Goal: Transaction & Acquisition: Purchase product/service

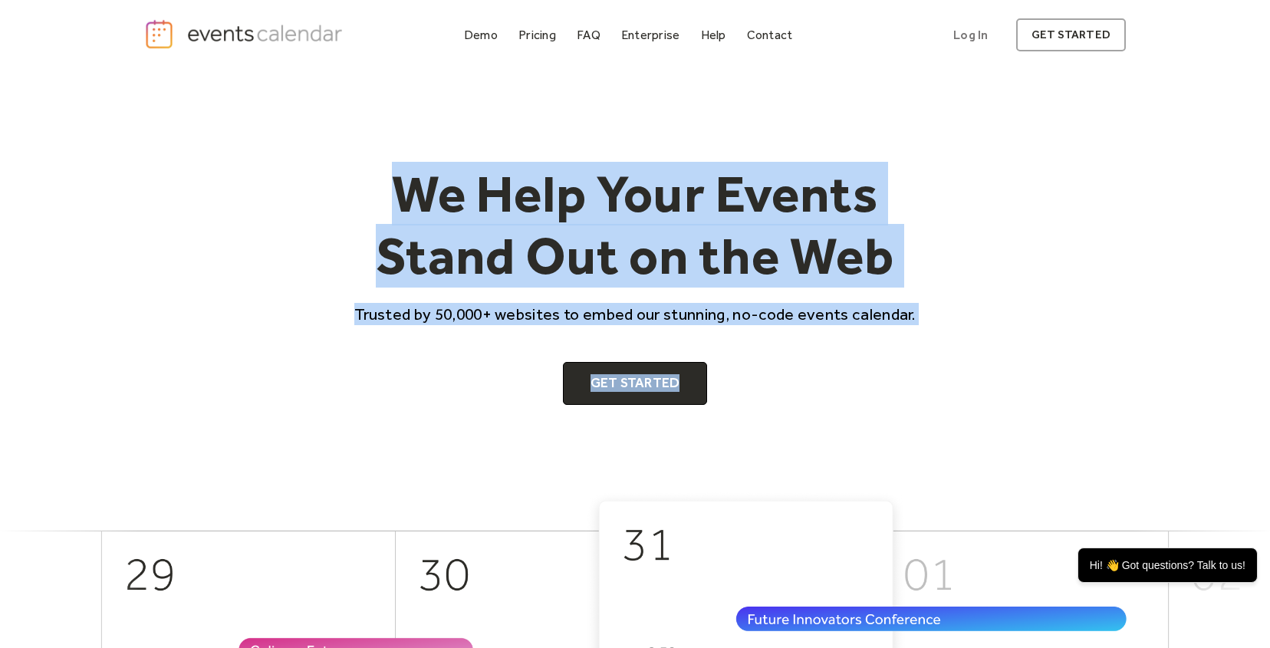
drag, startPoint x: 408, startPoint y: 186, endPoint x: 767, endPoint y: 449, distance: 444.5
click at [767, 449] on div "We Help Your Events Stand Out on the Web Trusted by 50,000+ websites to embed o…" at bounding box center [635, 281] width 982 height 420
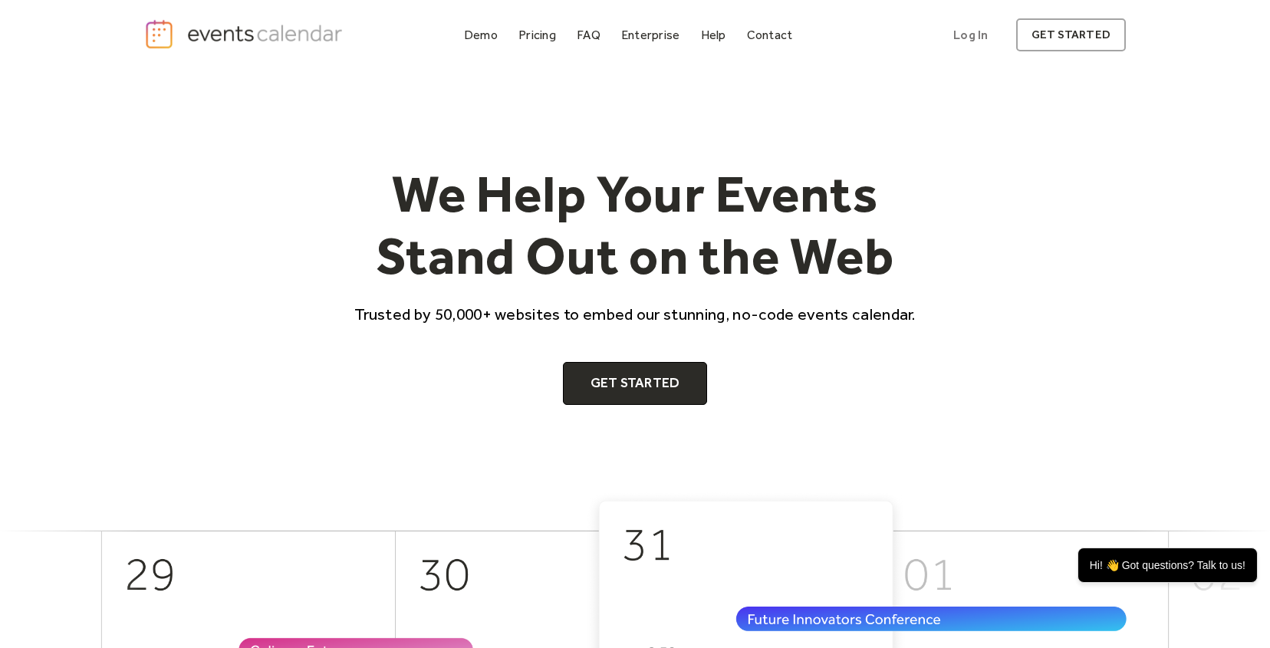
click at [766, 413] on div "We Help Your Events Stand Out on the Web Trusted by 50,000+ websites to embed o…" at bounding box center [635, 281] width 982 height 420
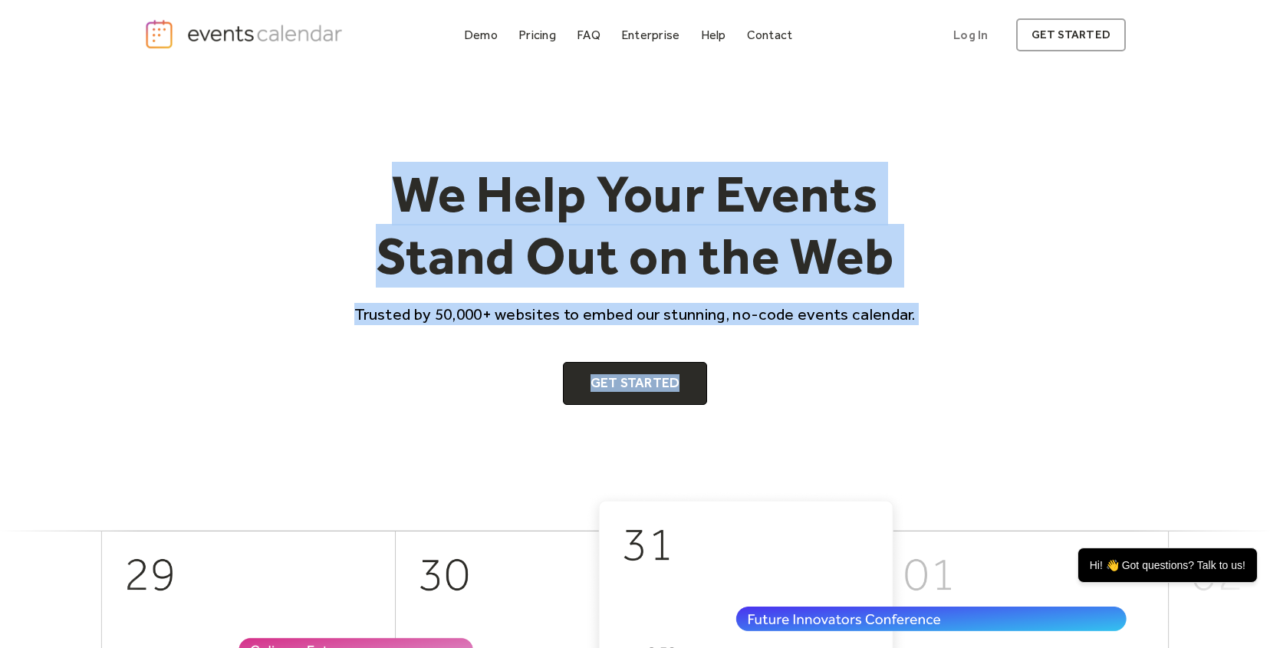
drag, startPoint x: 407, startPoint y: 204, endPoint x: 744, endPoint y: 393, distance: 385.9
click at [744, 393] on div "We Help Your Events Stand Out on the Web Trusted by 50,000+ websites to embed o…" at bounding box center [634, 284] width 589 height 242
click at [744, 393] on div "Get Started" at bounding box center [634, 383] width 589 height 43
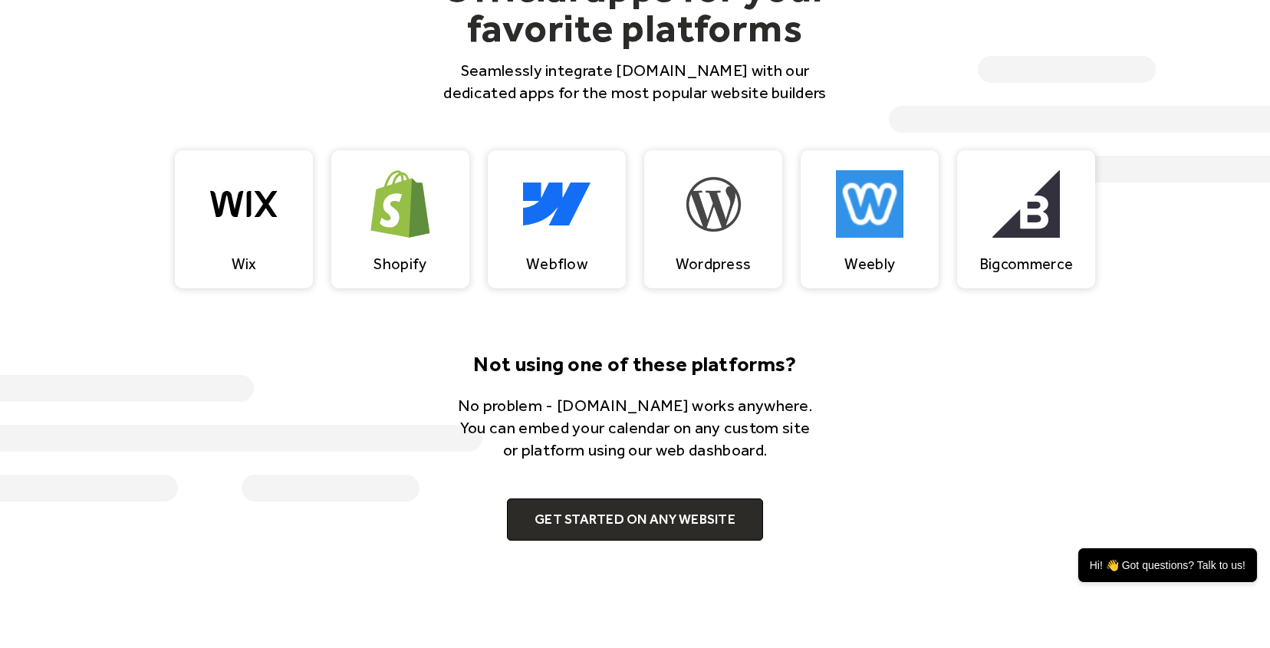
scroll to position [1489, 0]
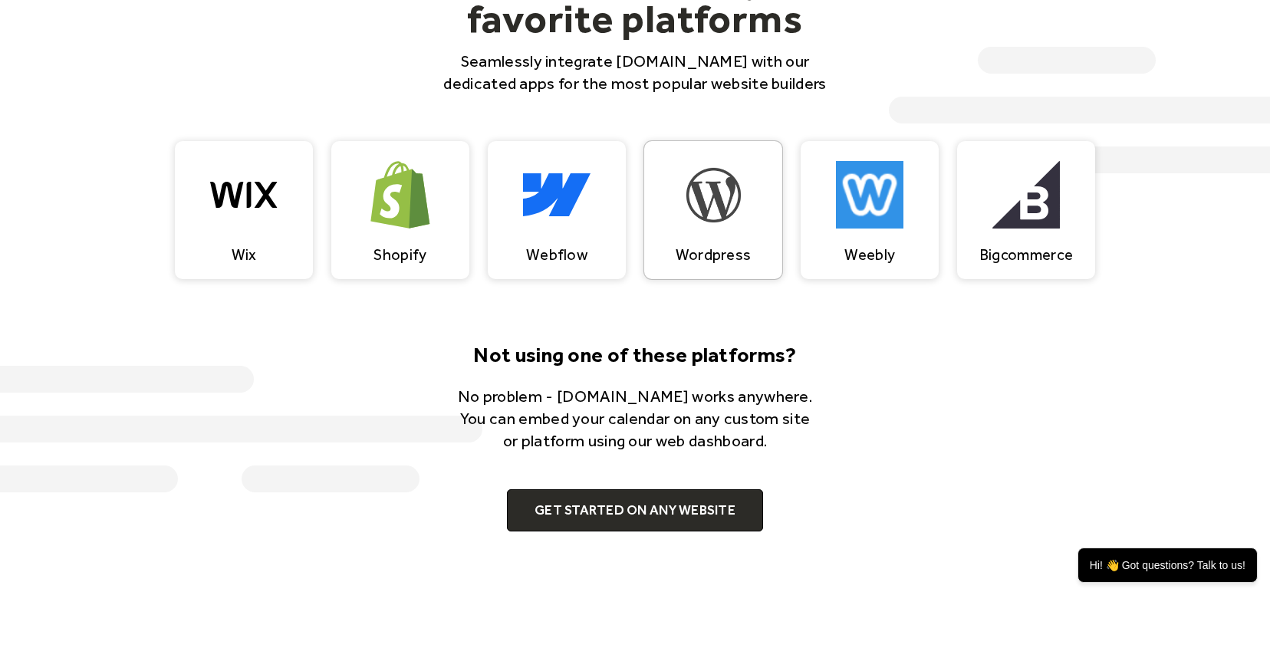
click at [723, 235] on div "Wordpress" at bounding box center [713, 210] width 138 height 138
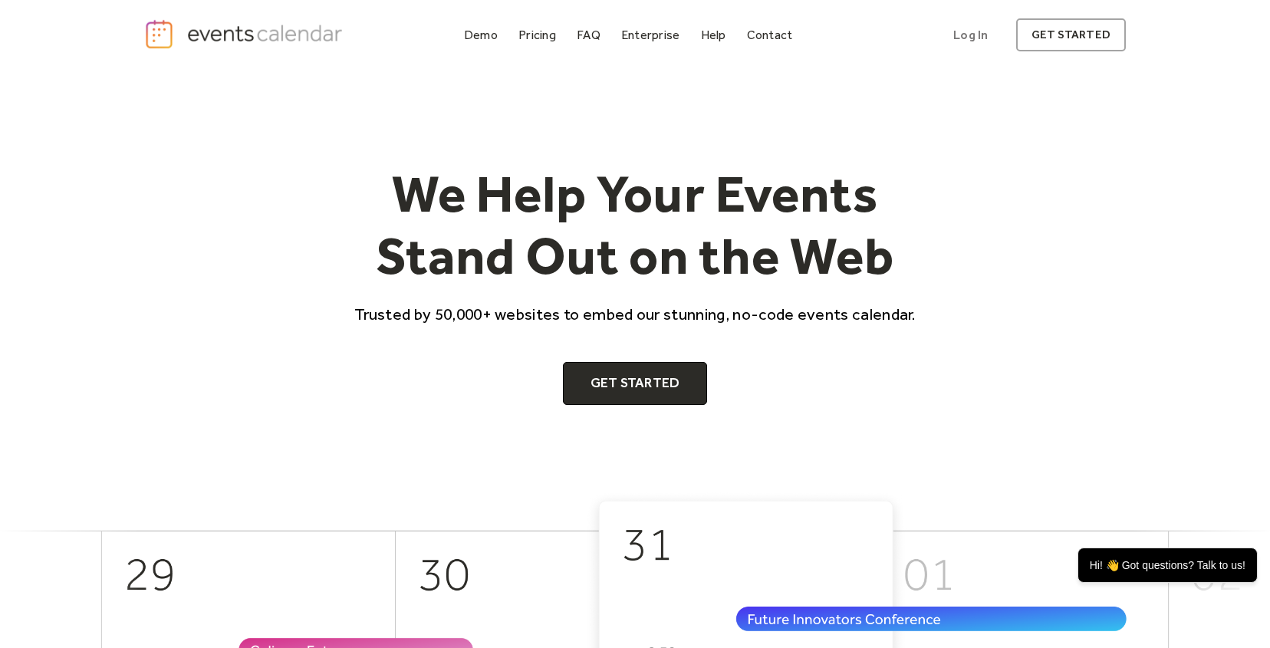
scroll to position [0, 0]
click at [542, 33] on div "Pricing" at bounding box center [537, 35] width 38 height 8
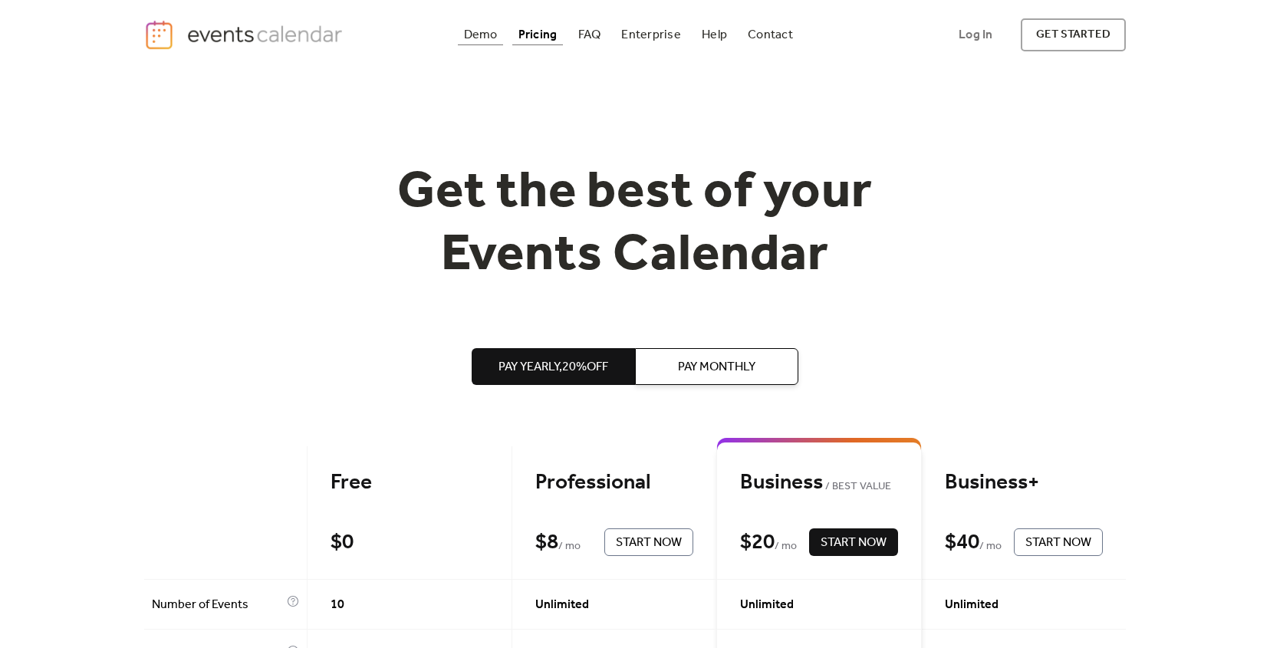
click at [482, 38] on div "Demo" at bounding box center [481, 35] width 34 height 8
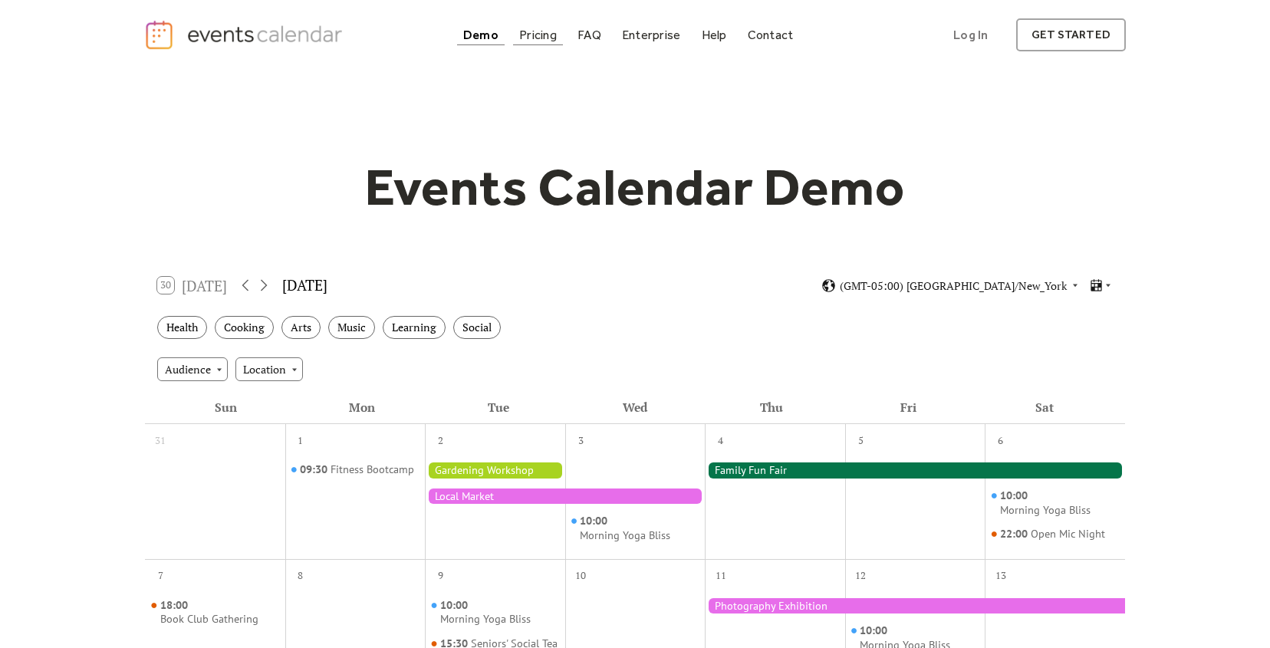
click at [535, 38] on div "Pricing" at bounding box center [538, 35] width 38 height 8
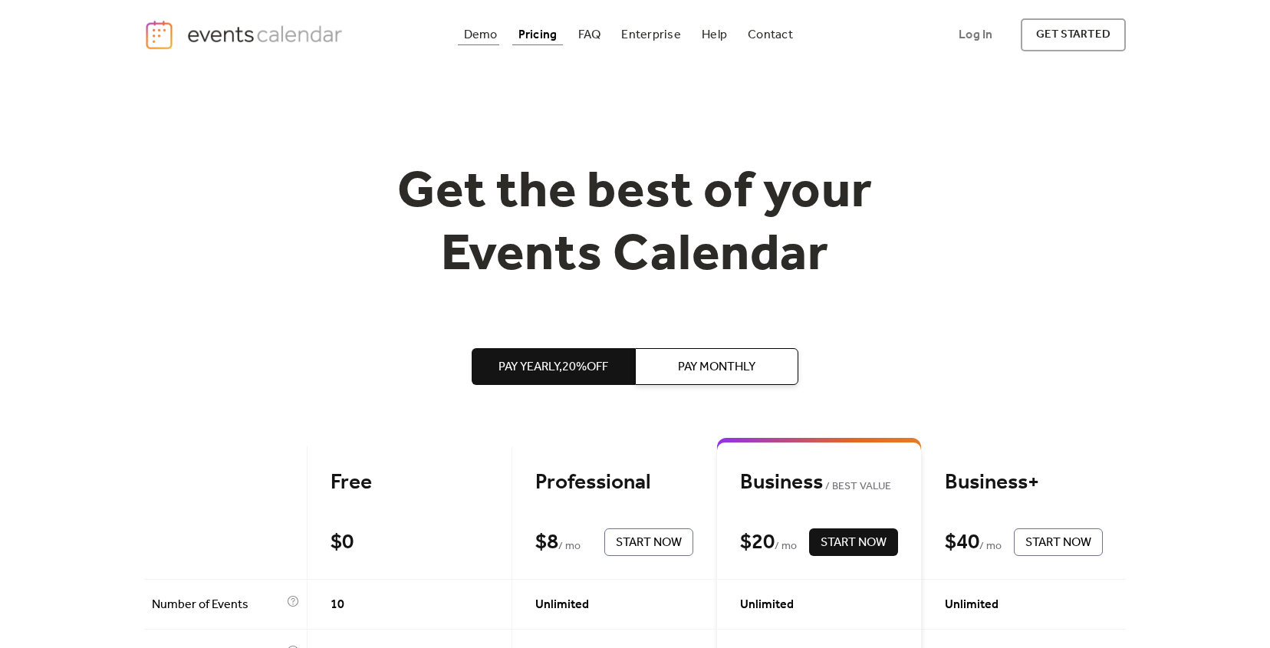
click at [476, 31] on div "Demo" at bounding box center [481, 35] width 34 height 8
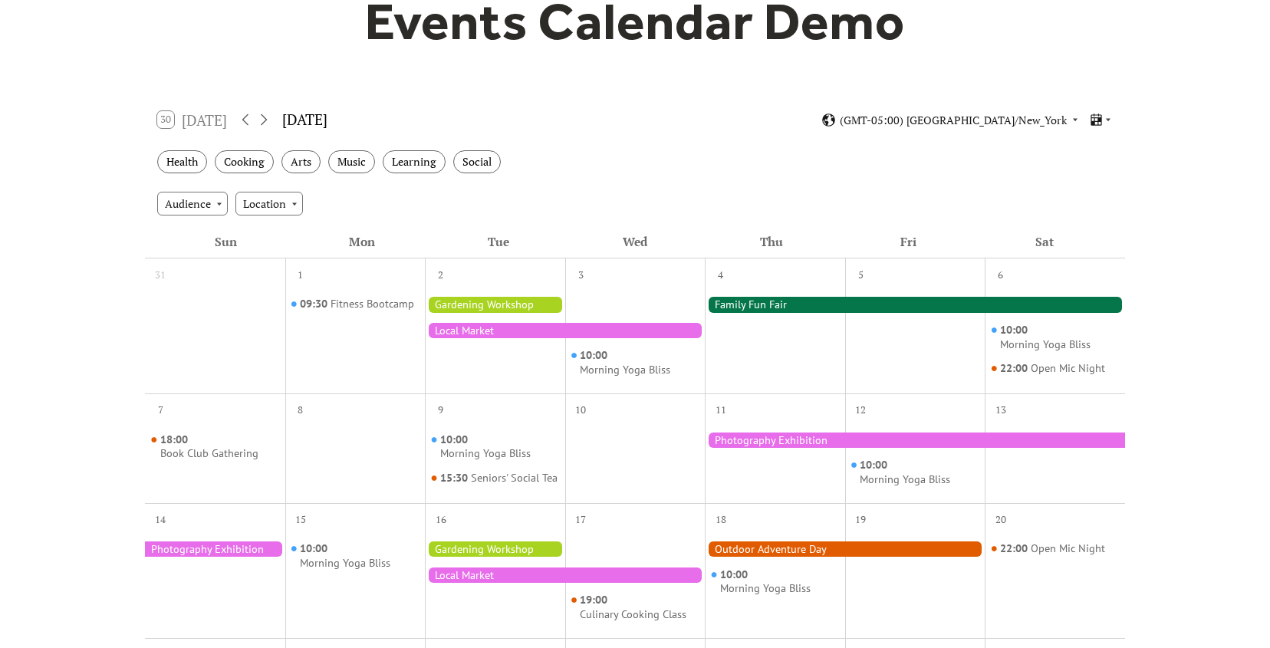
click at [521, 292] on div at bounding box center [495, 337] width 140 height 99
click at [512, 304] on div at bounding box center [495, 304] width 140 height 15
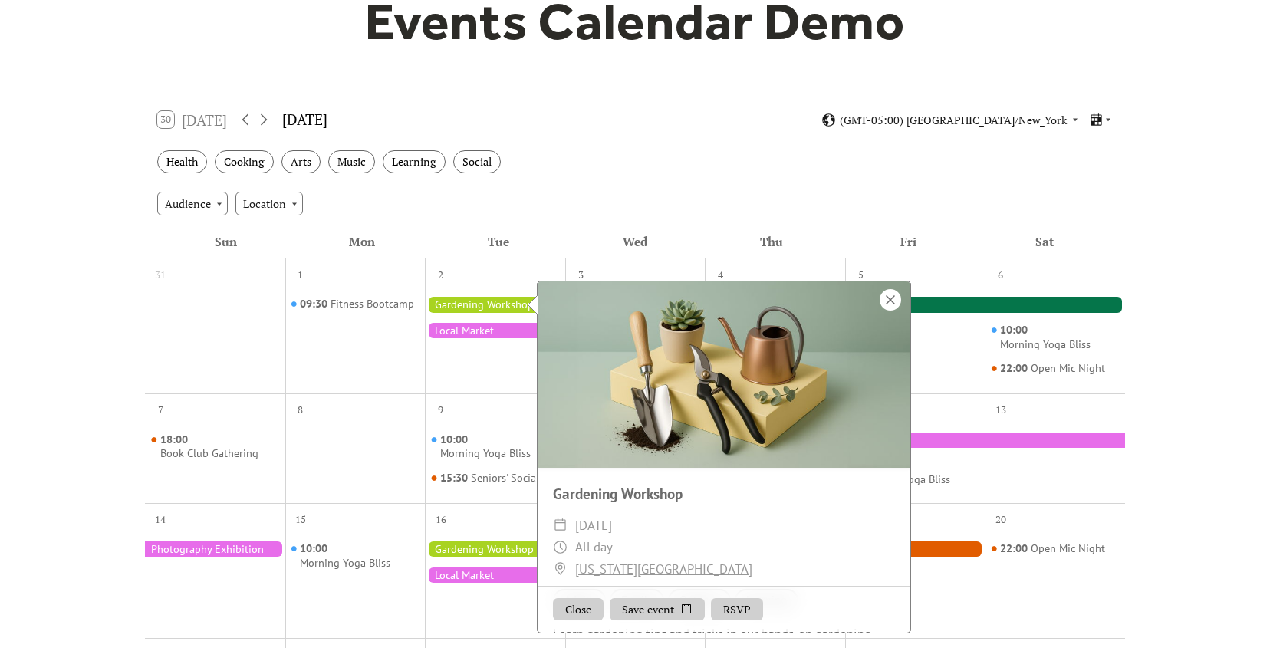
click at [893, 297] on div at bounding box center [890, 299] width 21 height 21
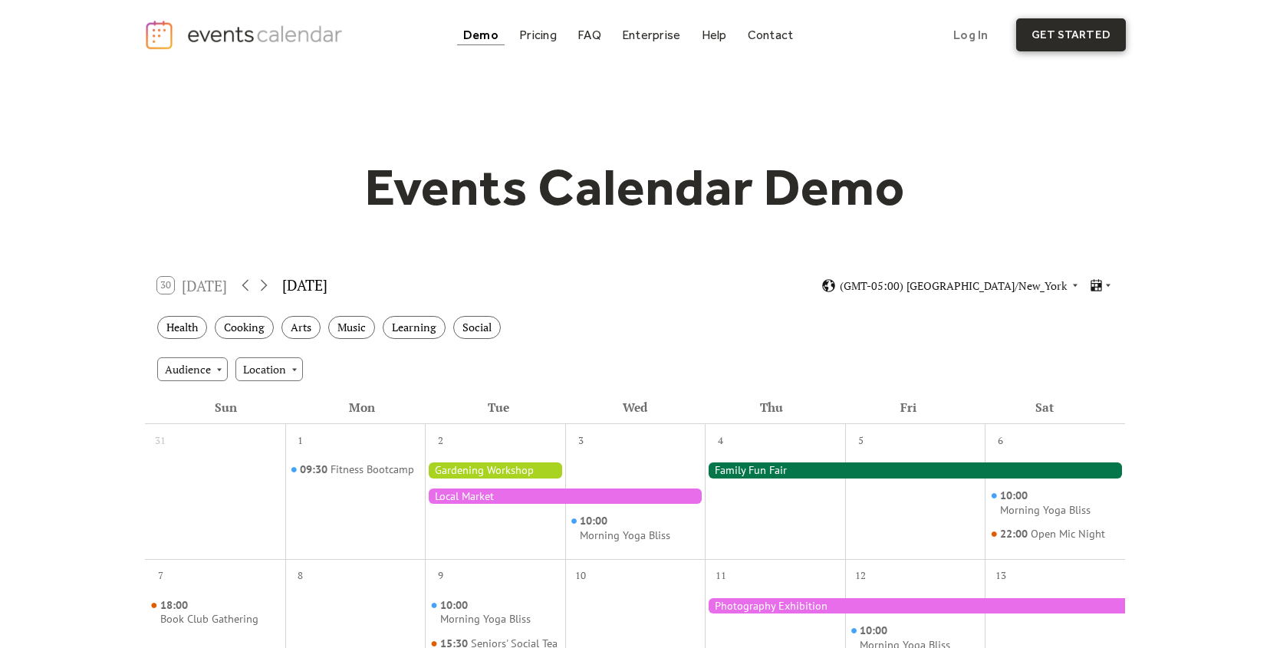
click at [1047, 42] on link "get started" at bounding box center [1071, 34] width 110 height 33
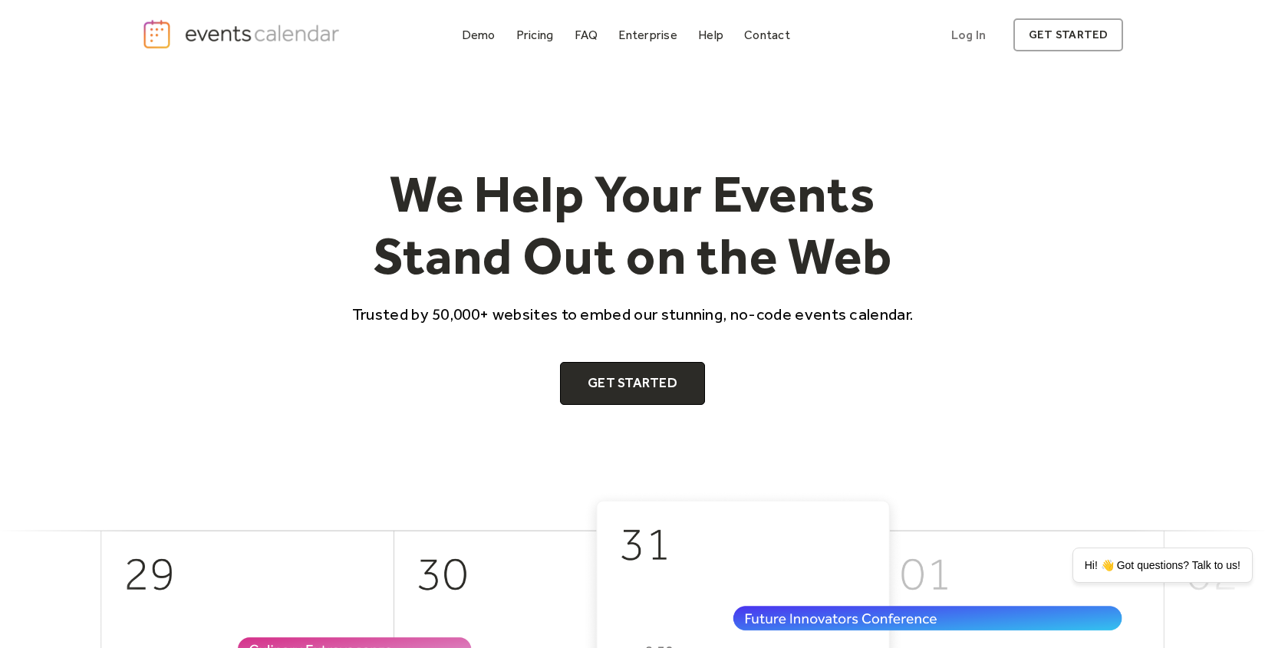
click at [469, 39] on div "Demo" at bounding box center [479, 35] width 34 height 8
click at [534, 31] on div "Pricing" at bounding box center [535, 35] width 38 height 8
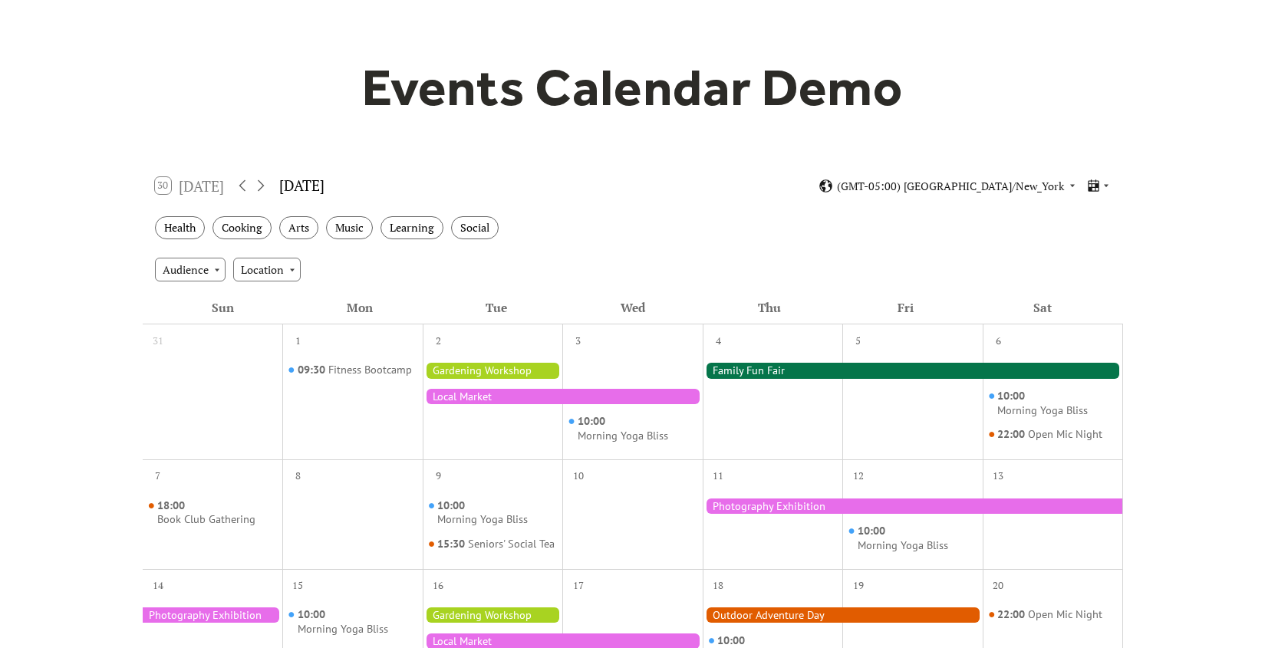
scroll to position [80, 0]
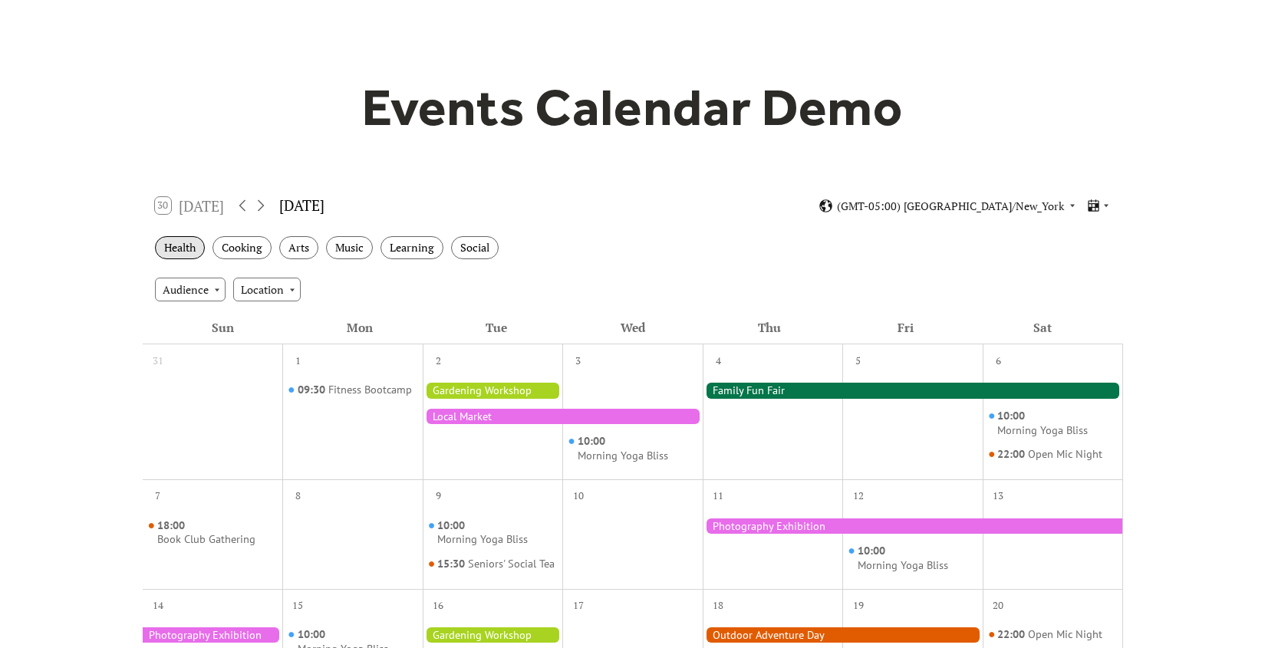
click at [179, 245] on div "Health" at bounding box center [180, 248] width 50 height 24
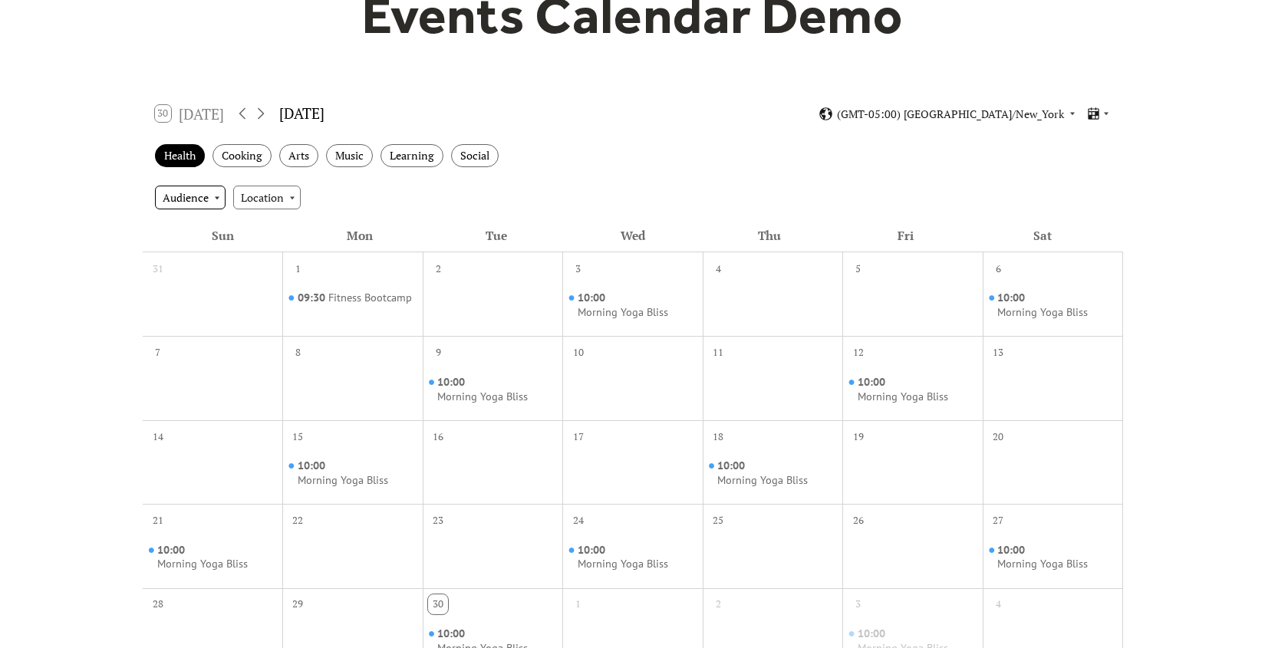
scroll to position [182, 0]
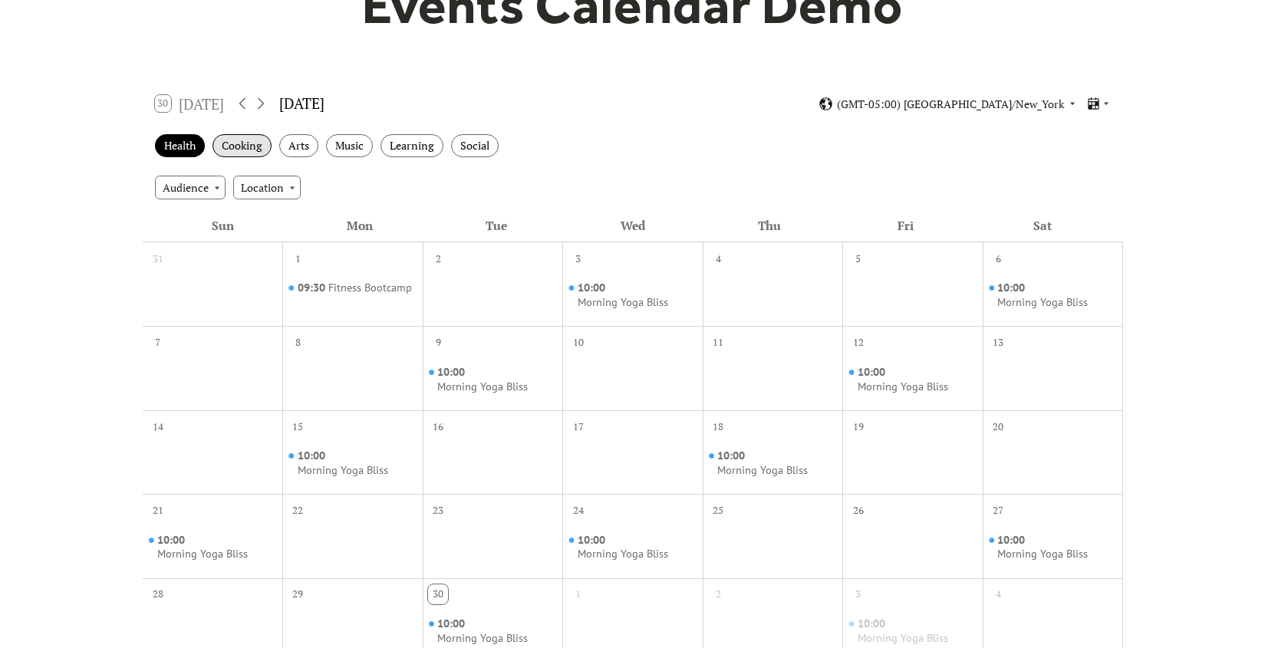
click at [234, 143] on div "Cooking" at bounding box center [241, 146] width 59 height 24
click at [169, 147] on div "Health" at bounding box center [180, 146] width 50 height 24
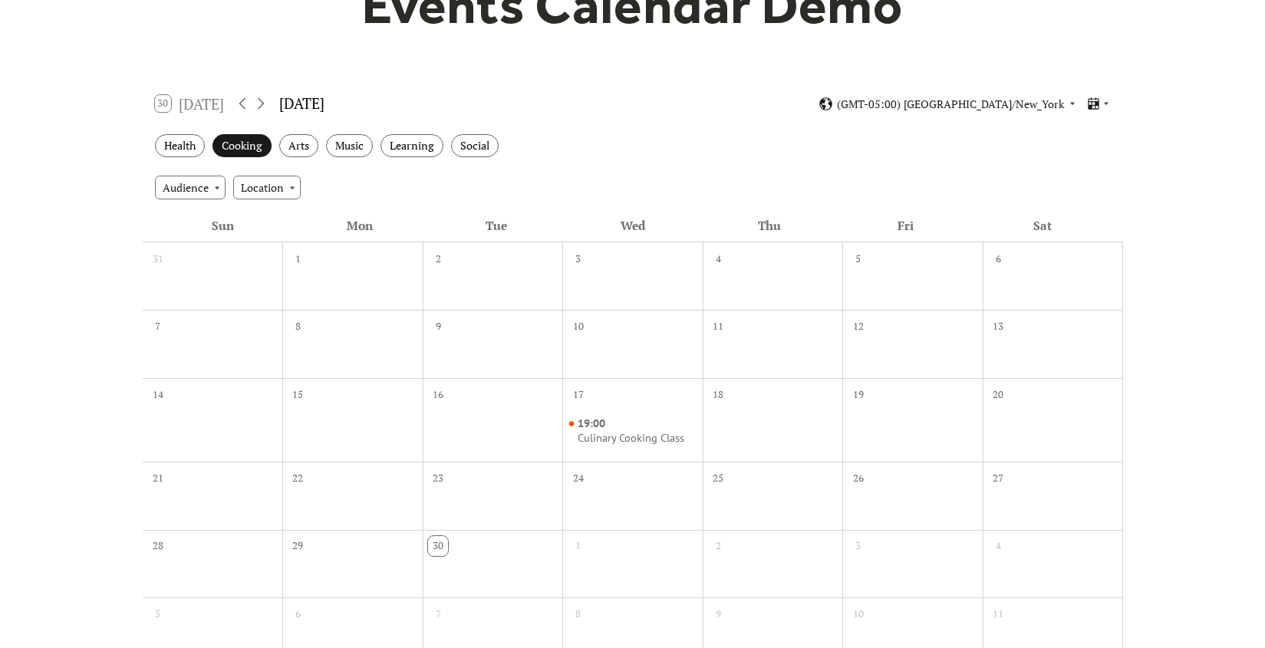
click at [271, 143] on div "Cooking" at bounding box center [241, 146] width 59 height 24
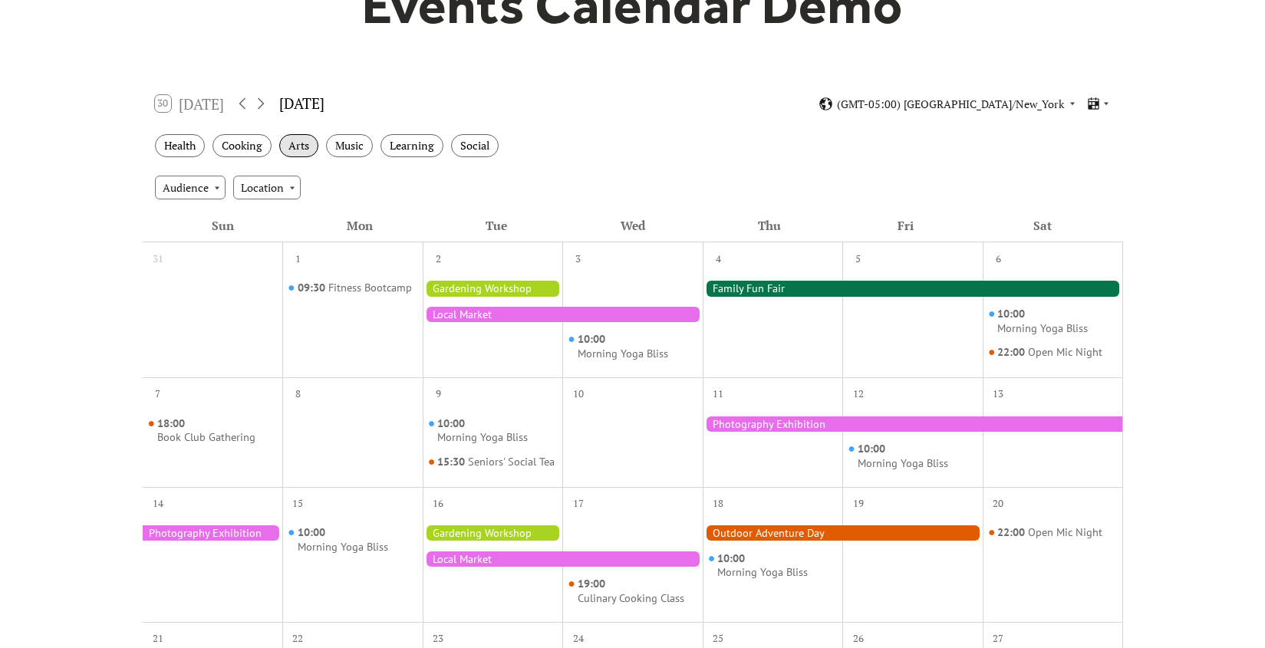
click at [302, 145] on div "Arts" at bounding box center [298, 146] width 39 height 24
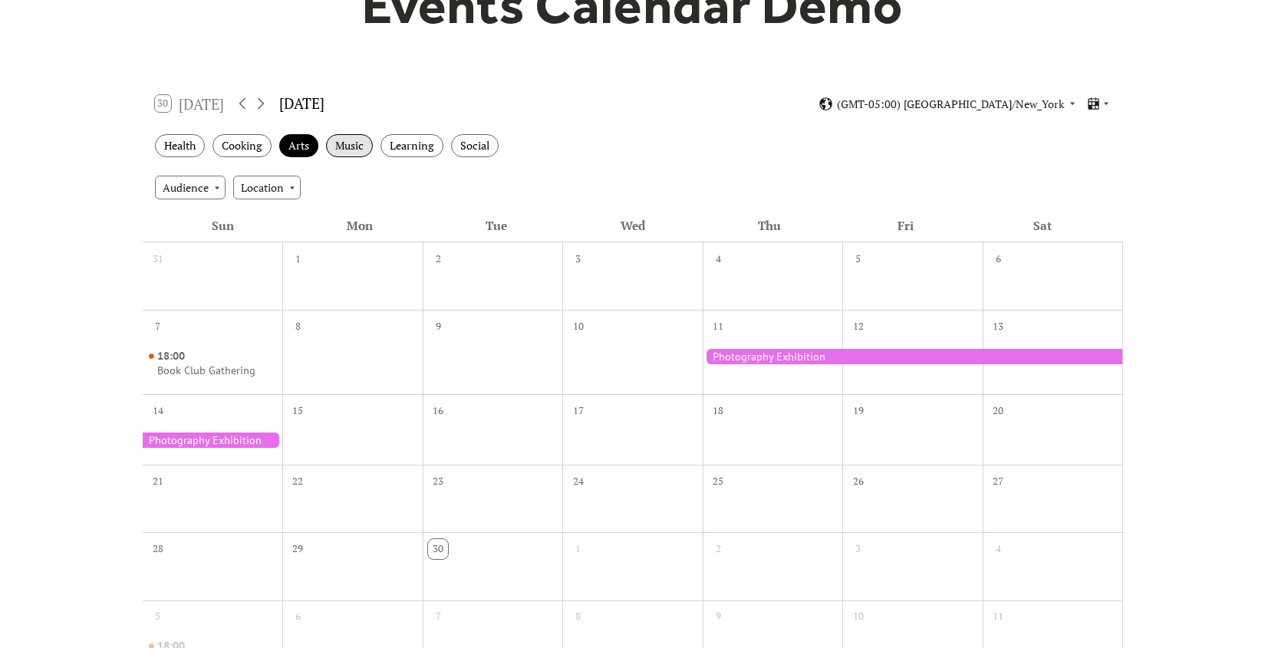
click at [363, 146] on div "Music" at bounding box center [349, 146] width 47 height 24
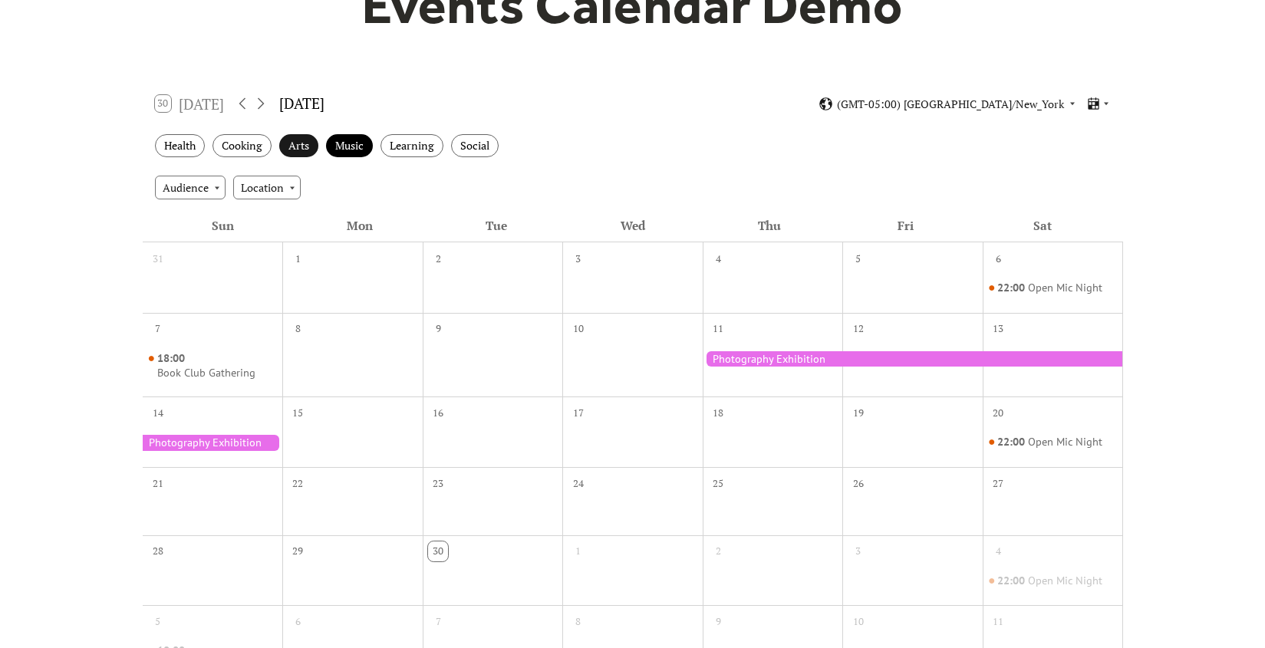
click at [309, 141] on div "Arts" at bounding box center [298, 146] width 39 height 24
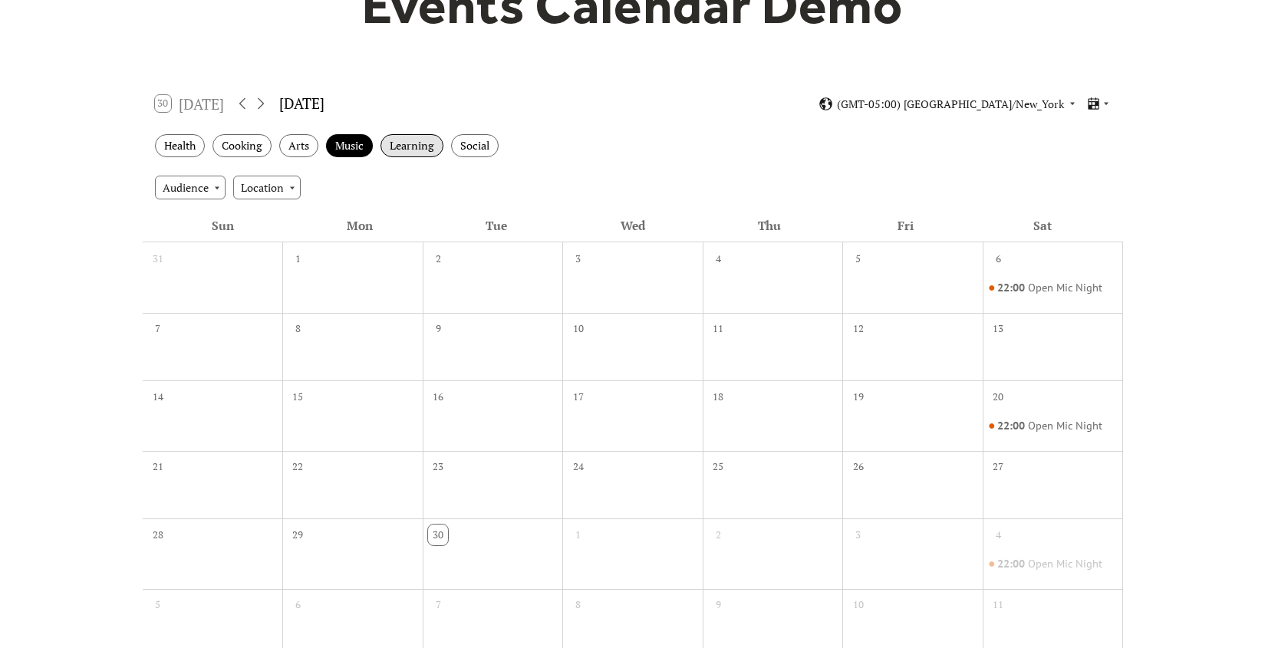
click at [400, 144] on div "Learning" at bounding box center [411, 146] width 63 height 24
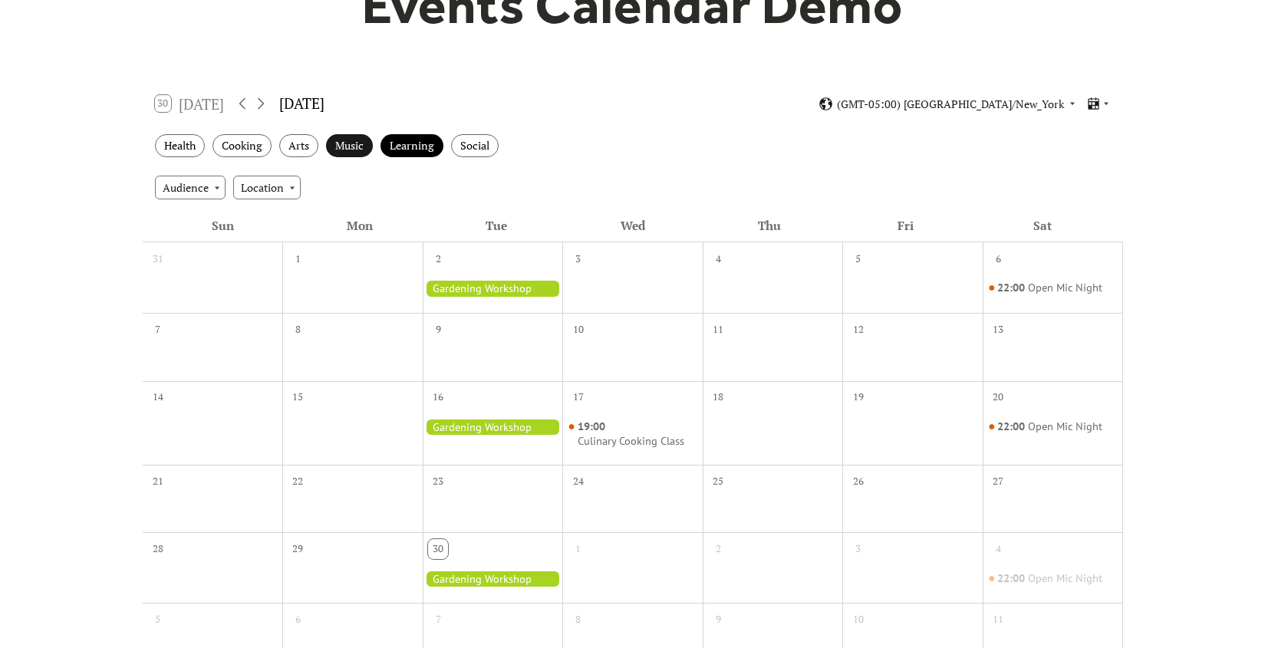
click at [337, 142] on div "Music" at bounding box center [349, 146] width 47 height 24
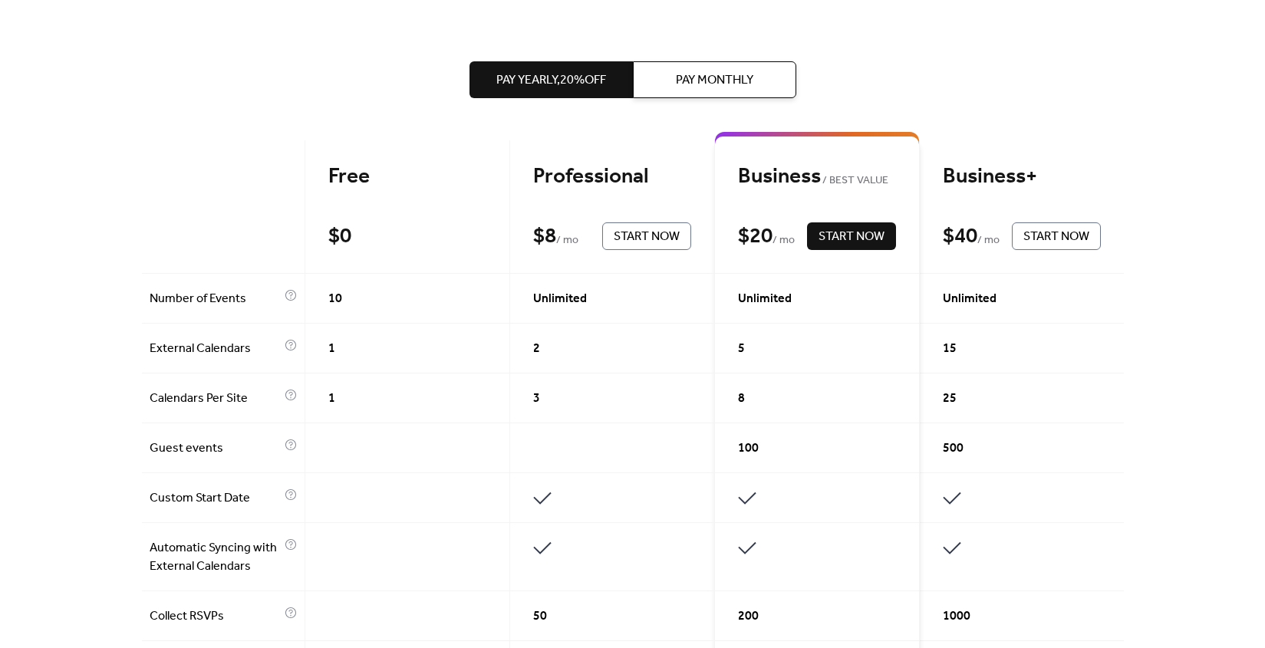
scroll to position [326, 0]
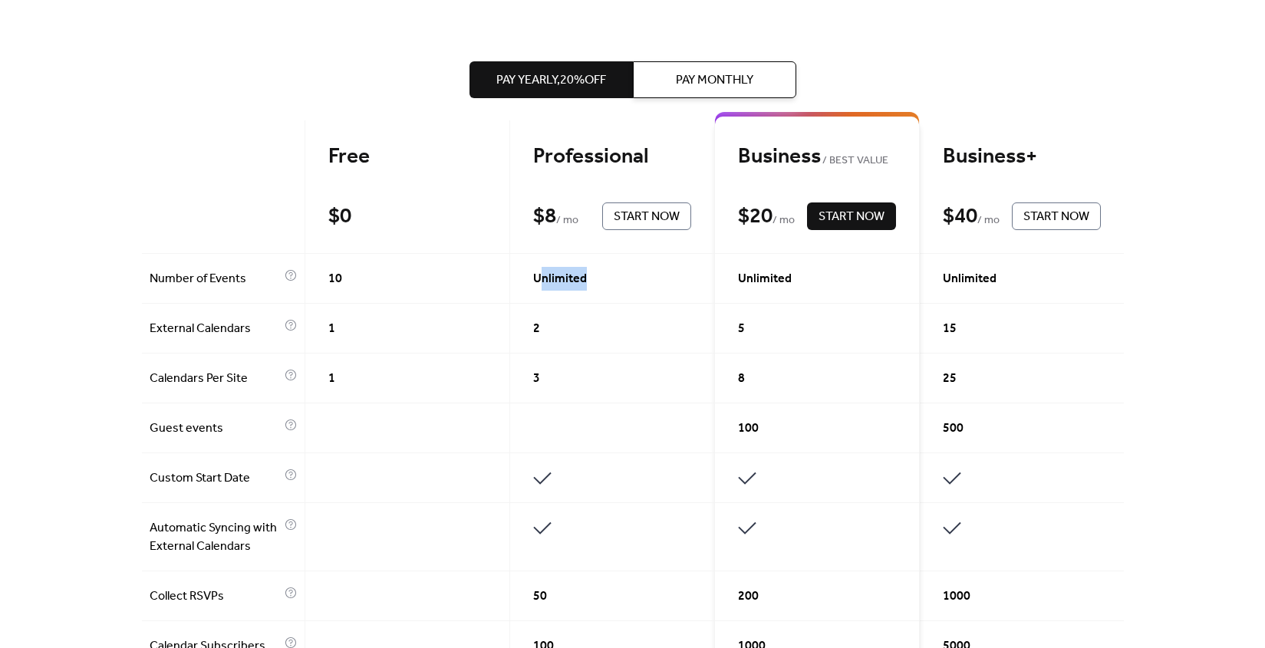
drag, startPoint x: 538, startPoint y: 278, endPoint x: 597, endPoint y: 278, distance: 59.8
click at [597, 278] on div "Unlimited" at bounding box center [612, 279] width 205 height 50
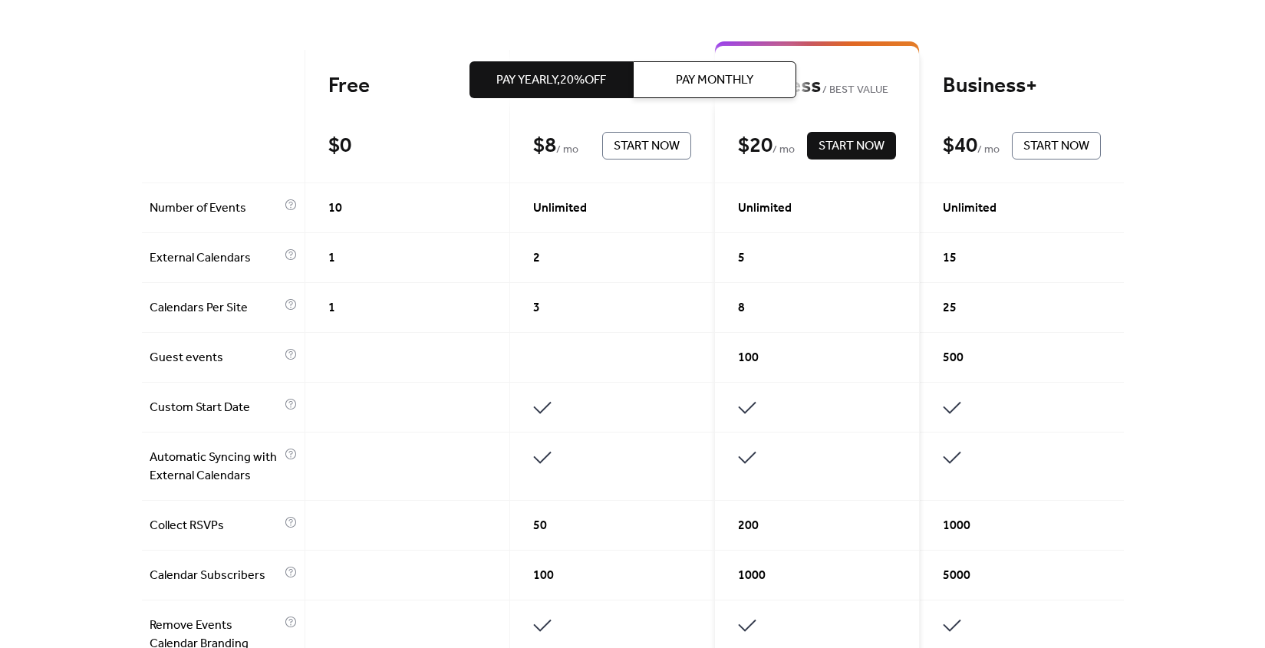
click at [531, 348] on div at bounding box center [612, 358] width 205 height 50
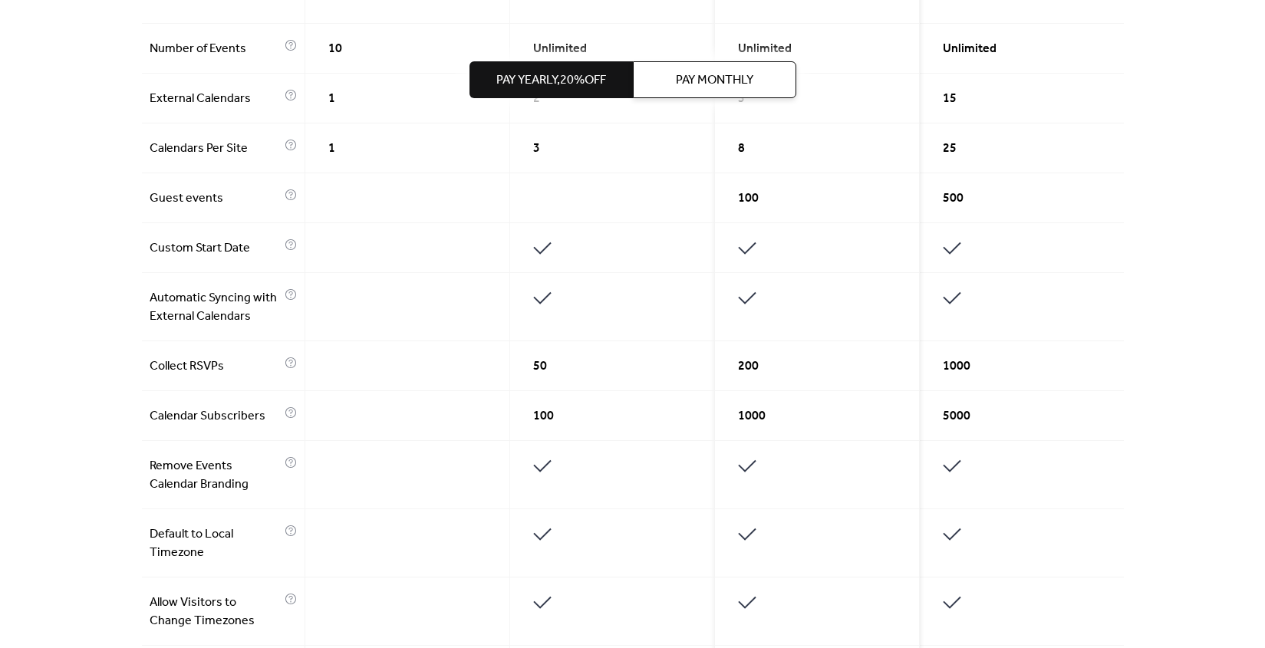
scroll to position [546, 0]
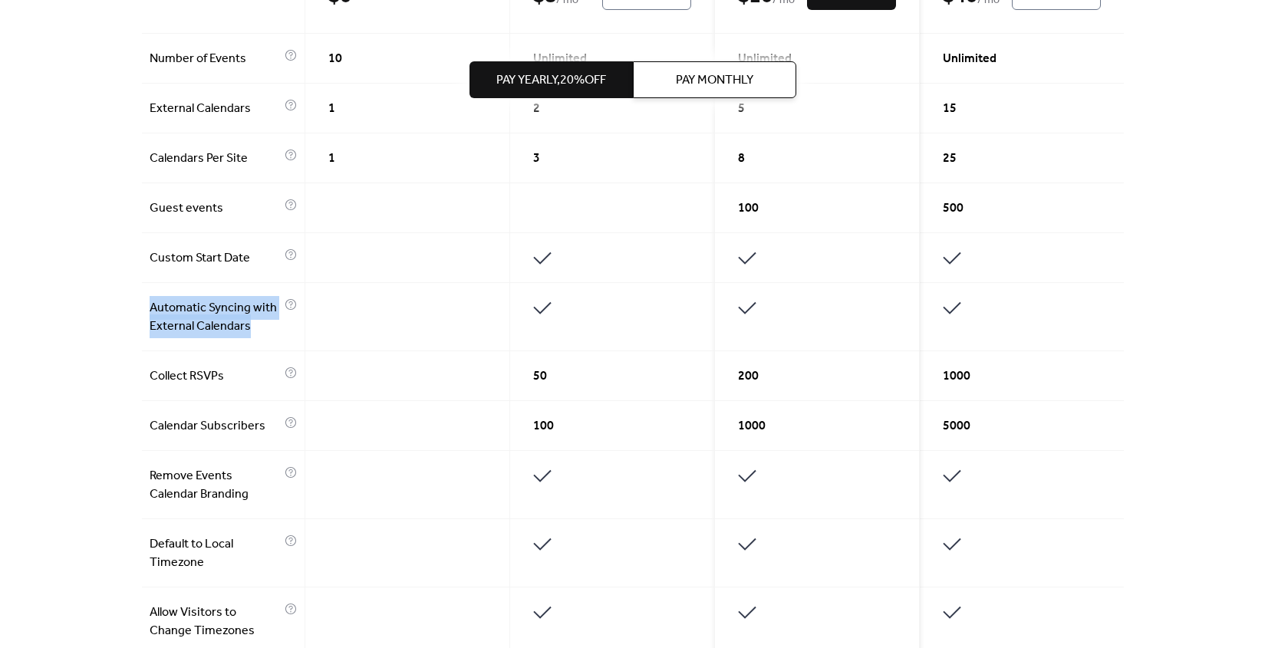
drag, startPoint x: 151, startPoint y: 305, endPoint x: 255, endPoint y: 321, distance: 105.5
click at [255, 321] on span "Automatic Syncing with External Calendars" at bounding box center [215, 317] width 131 height 37
click at [259, 325] on span "Automatic Syncing with External Calendars" at bounding box center [215, 317] width 131 height 37
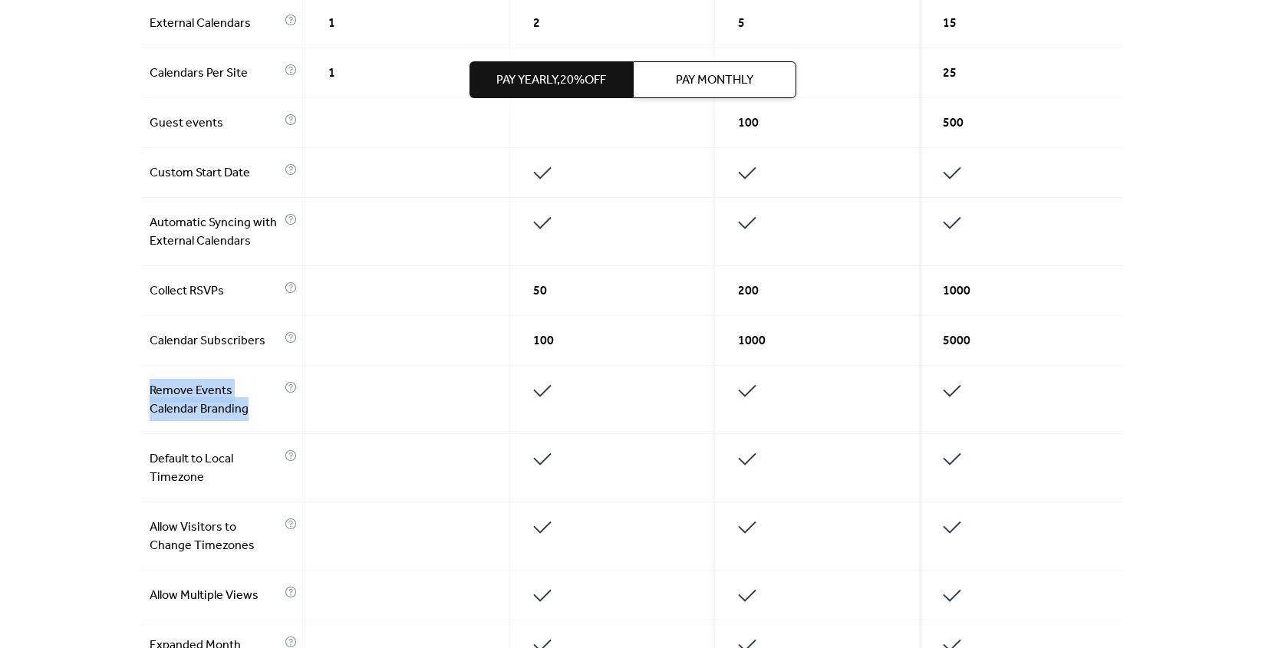
drag, startPoint x: 150, startPoint y: 387, endPoint x: 253, endPoint y: 403, distance: 103.9
click at [253, 403] on span "Remove Events Calendar Branding" at bounding box center [215, 400] width 131 height 37
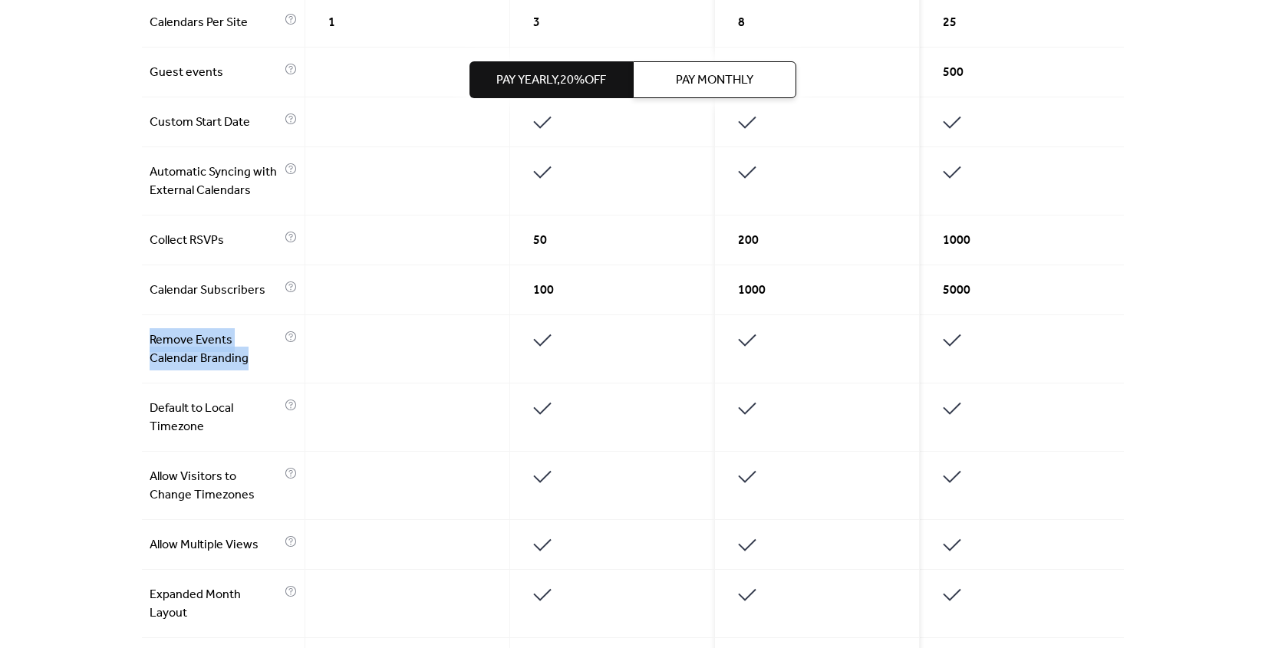
scroll to position [778, 0]
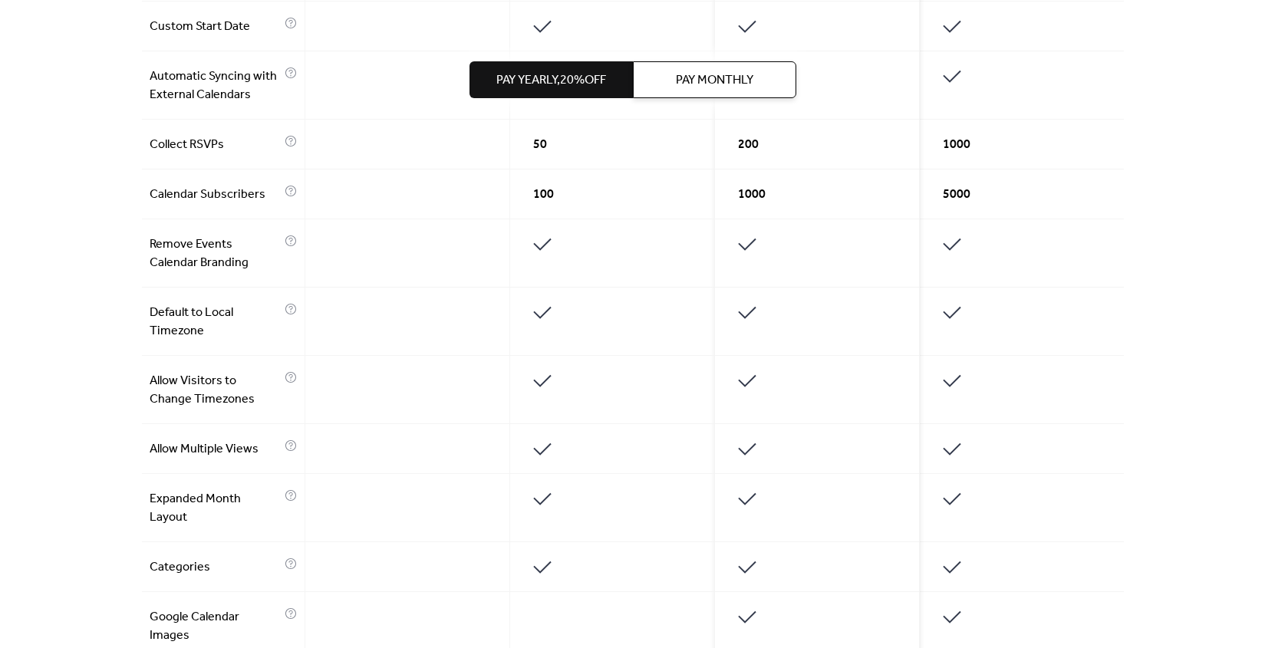
click at [540, 453] on icon at bounding box center [542, 450] width 24 height 24
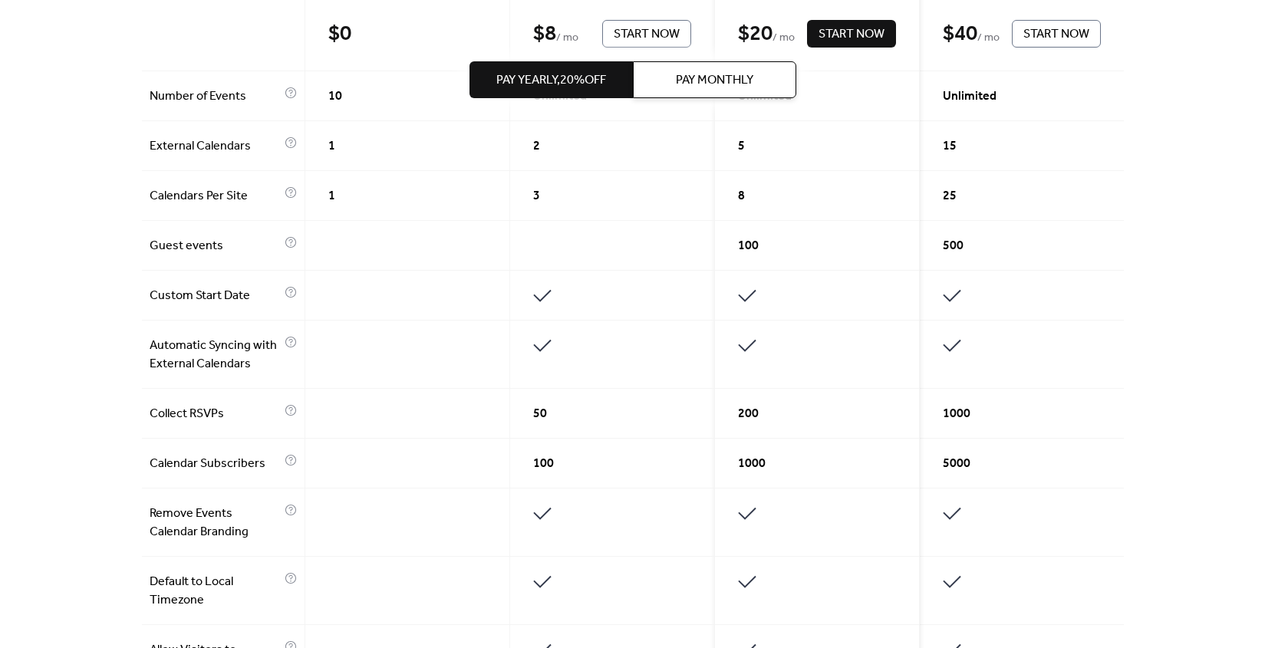
scroll to position [518, 0]
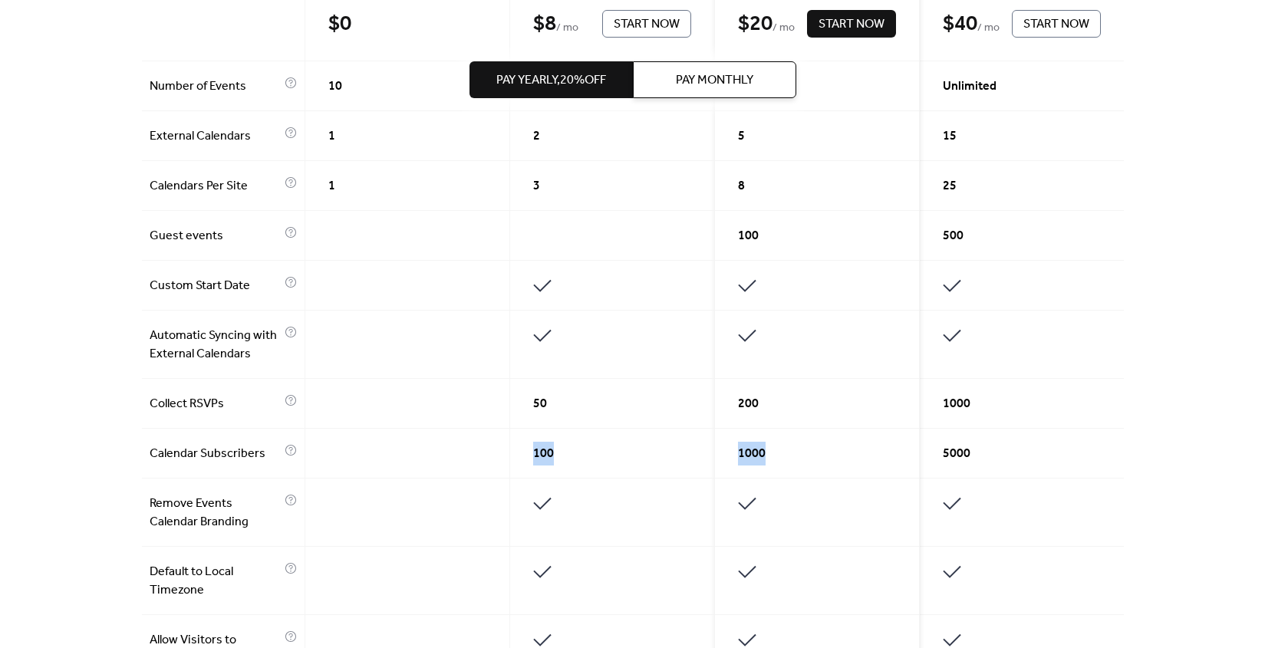
drag, startPoint x: 514, startPoint y: 450, endPoint x: 807, endPoint y: 445, distance: 293.0
click at [807, 445] on div "Free $ 0 Start Now Professional $ 8 / mo Start Now Business BEST VALUE $ 20 / m…" at bounding box center [633, 537] width 982 height 1219
click at [820, 447] on div "1000" at bounding box center [817, 454] width 205 height 50
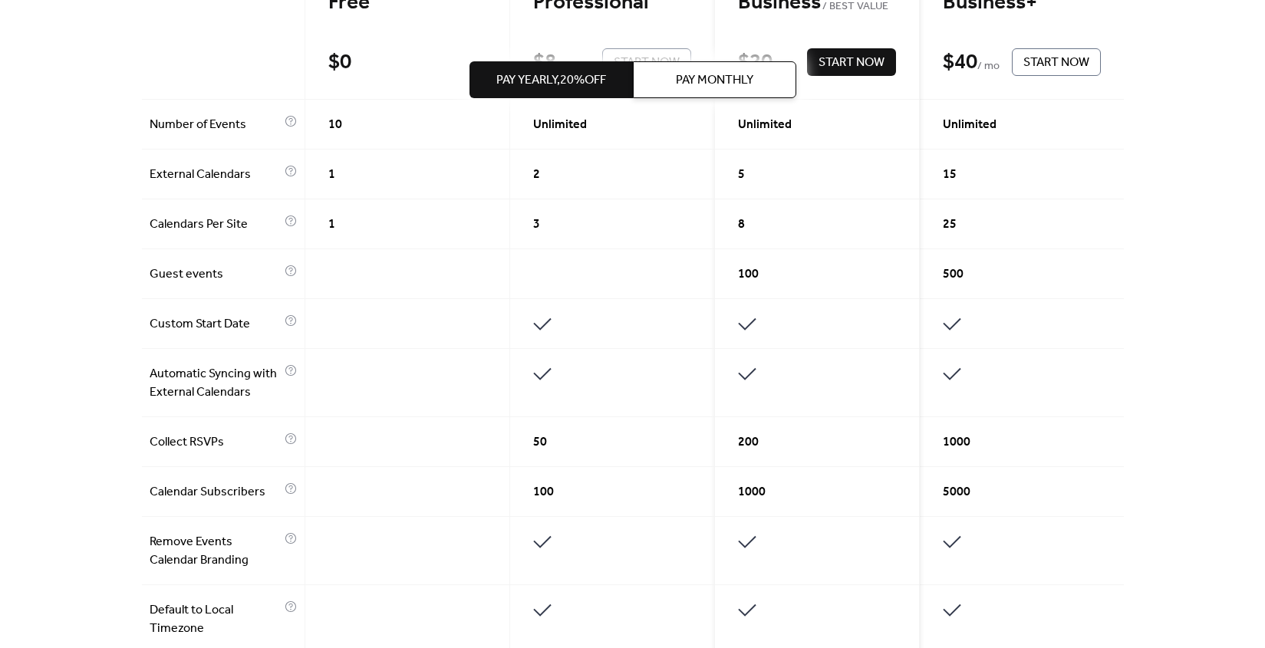
scroll to position [470, 0]
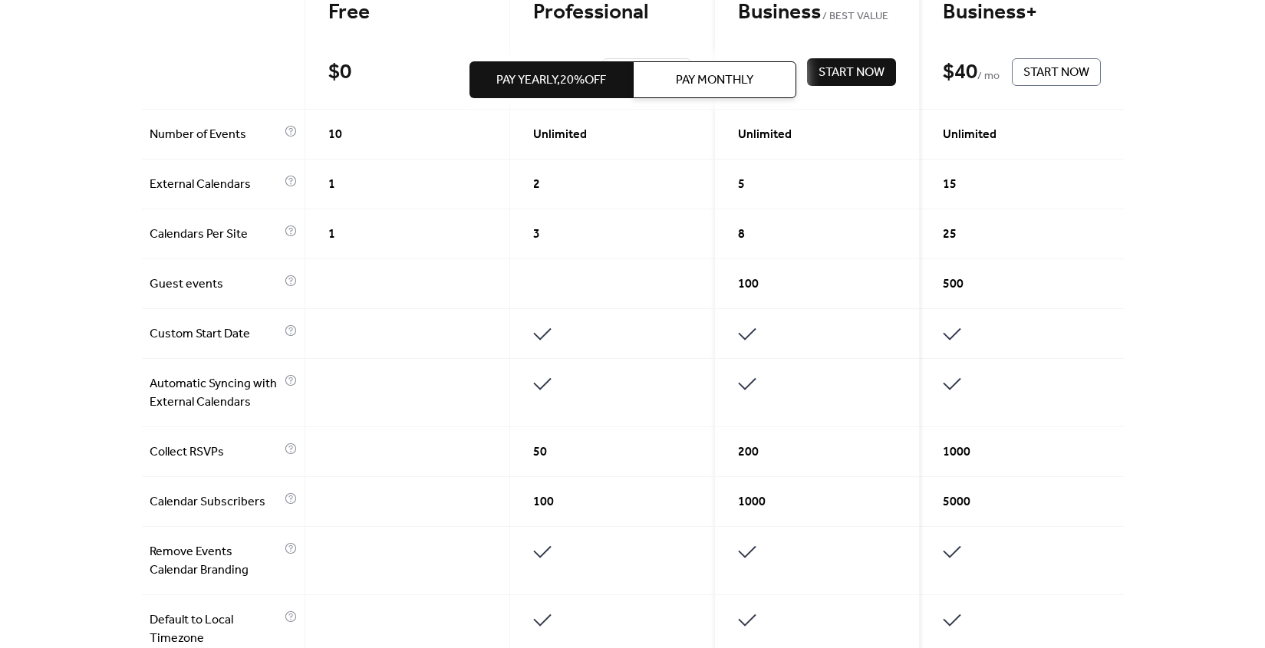
click at [558, 136] on div "Pay Yearly, 20% off Pay Monthly" at bounding box center [632, 80] width 327 height 160
drag, startPoint x: 547, startPoint y: 133, endPoint x: 577, endPoint y: 133, distance: 30.7
click at [574, 133] on div "Pay Yearly, 20% off Pay Monthly" at bounding box center [632, 80] width 327 height 160
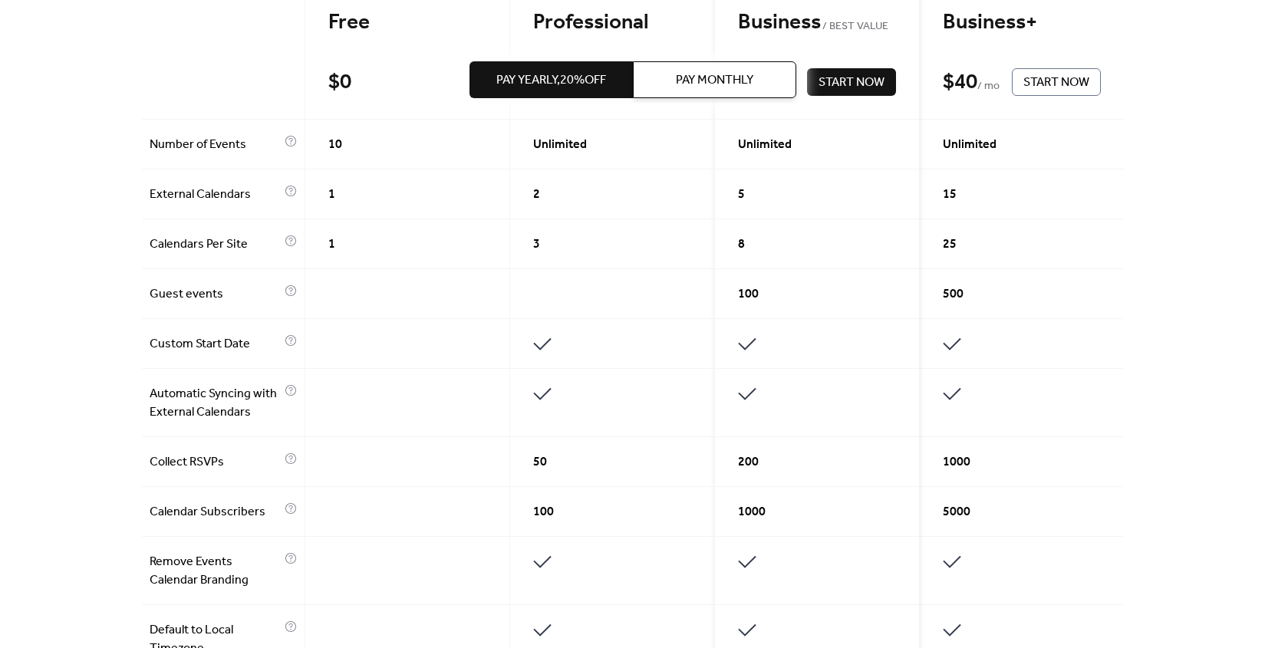
scroll to position [450, 0]
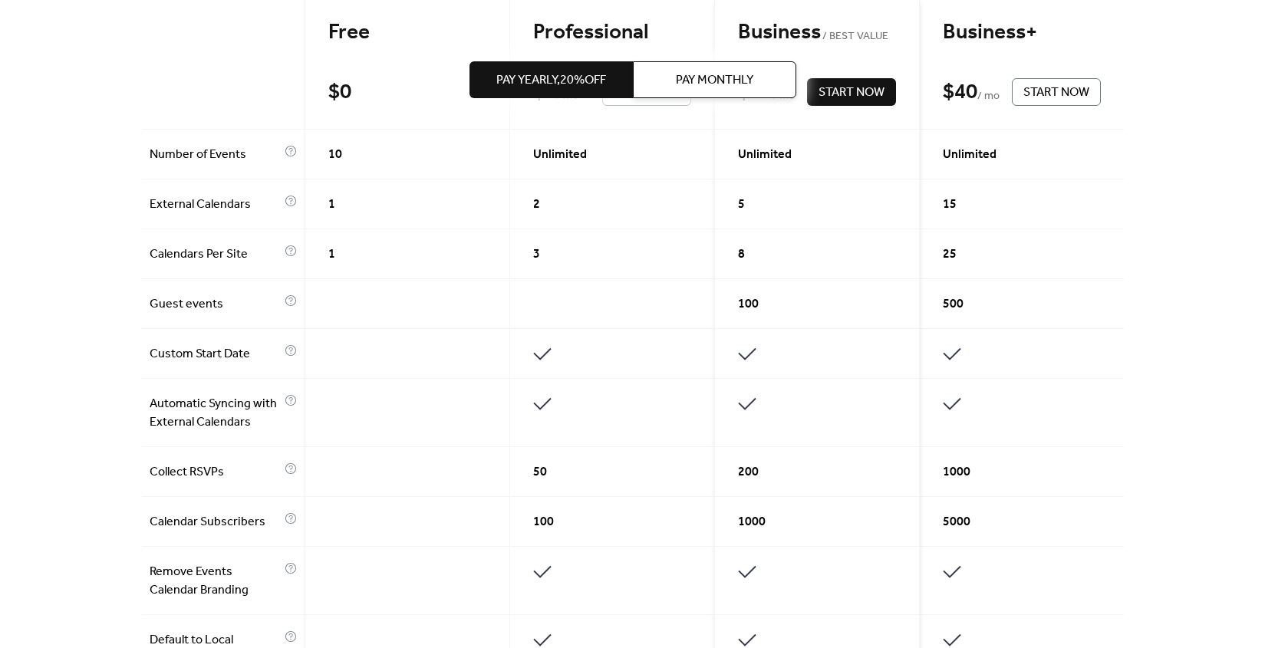
drag, startPoint x: 532, startPoint y: 150, endPoint x: 604, endPoint y: 153, distance: 71.4
click at [604, 153] on div "Pay Yearly, 20% off Pay Monthly" at bounding box center [632, 80] width 327 height 160
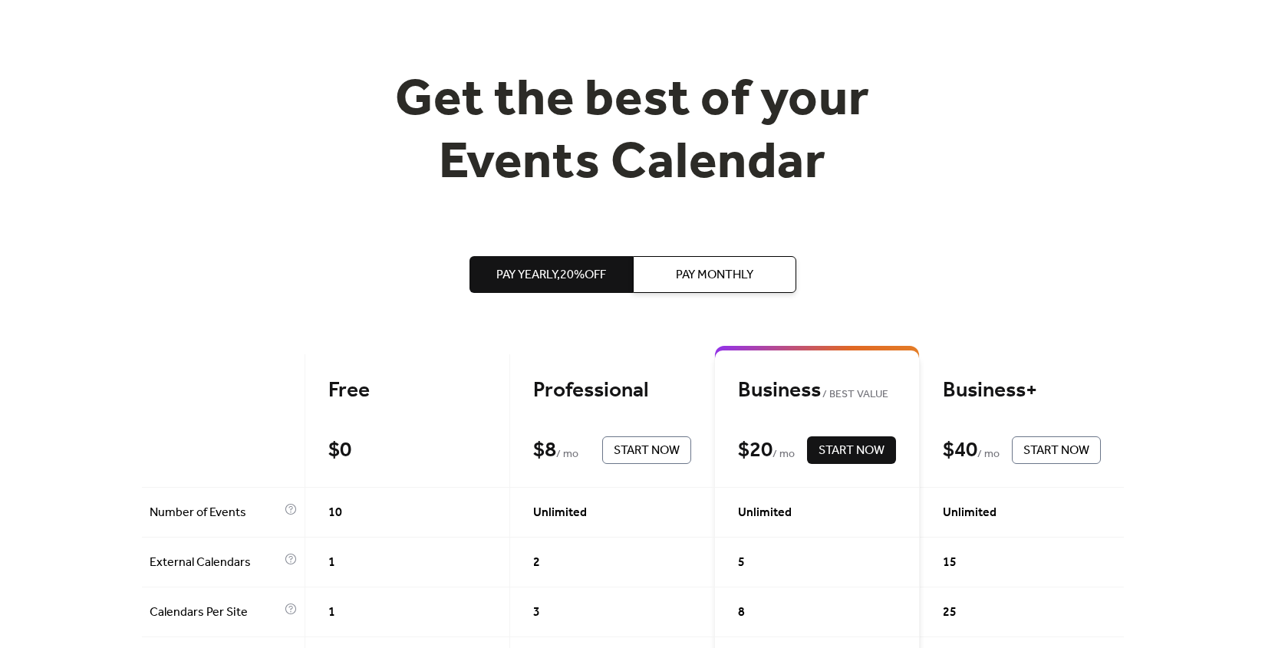
scroll to position [214, 0]
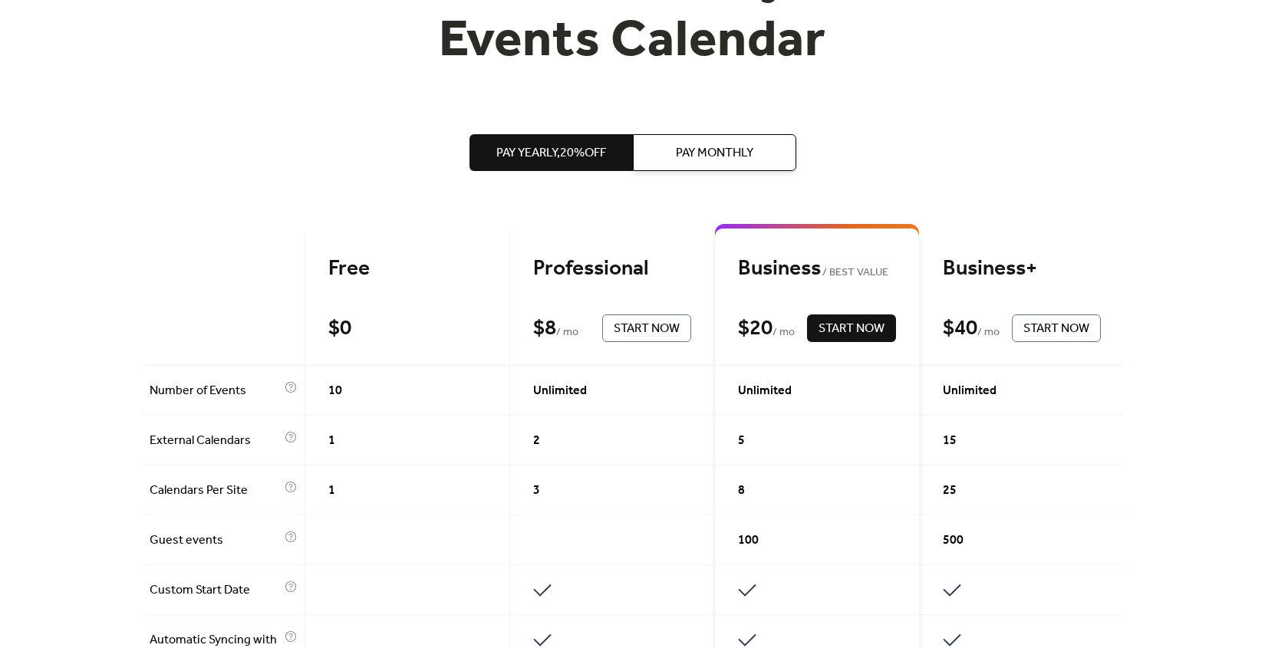
click at [707, 146] on span "Pay Monthly" at bounding box center [714, 153] width 77 height 18
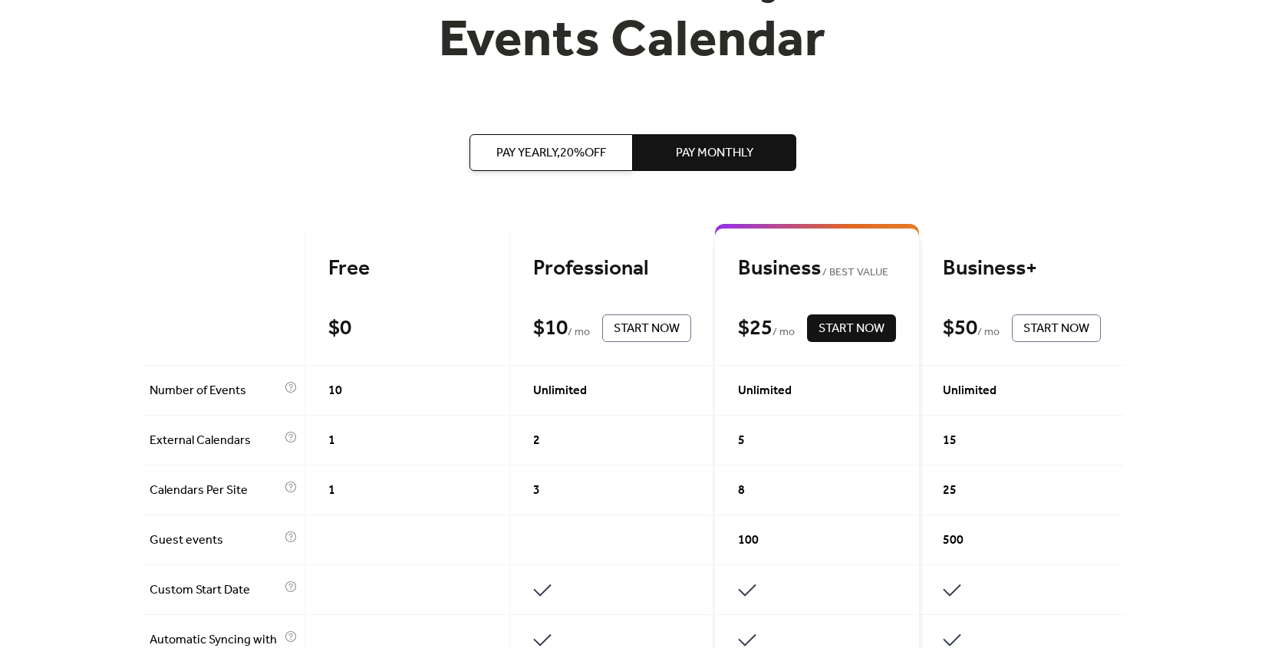
click at [572, 151] on span "Pay Yearly, 20% off" at bounding box center [551, 153] width 110 height 18
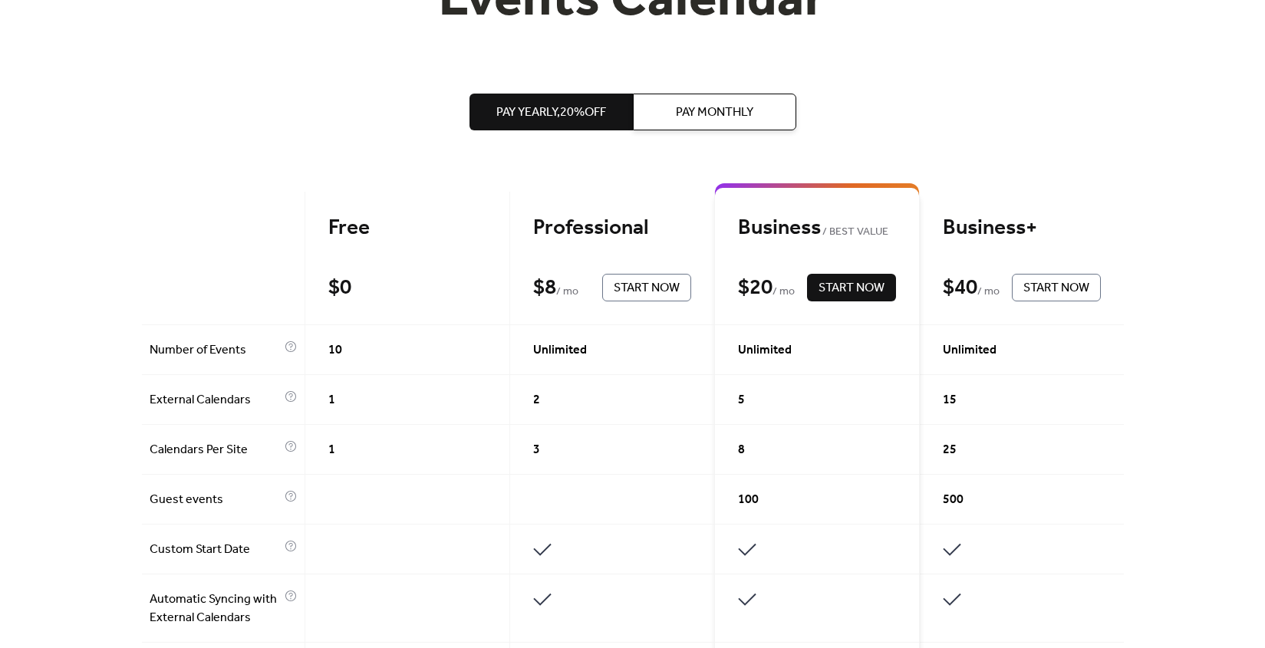
scroll to position [265, 0]
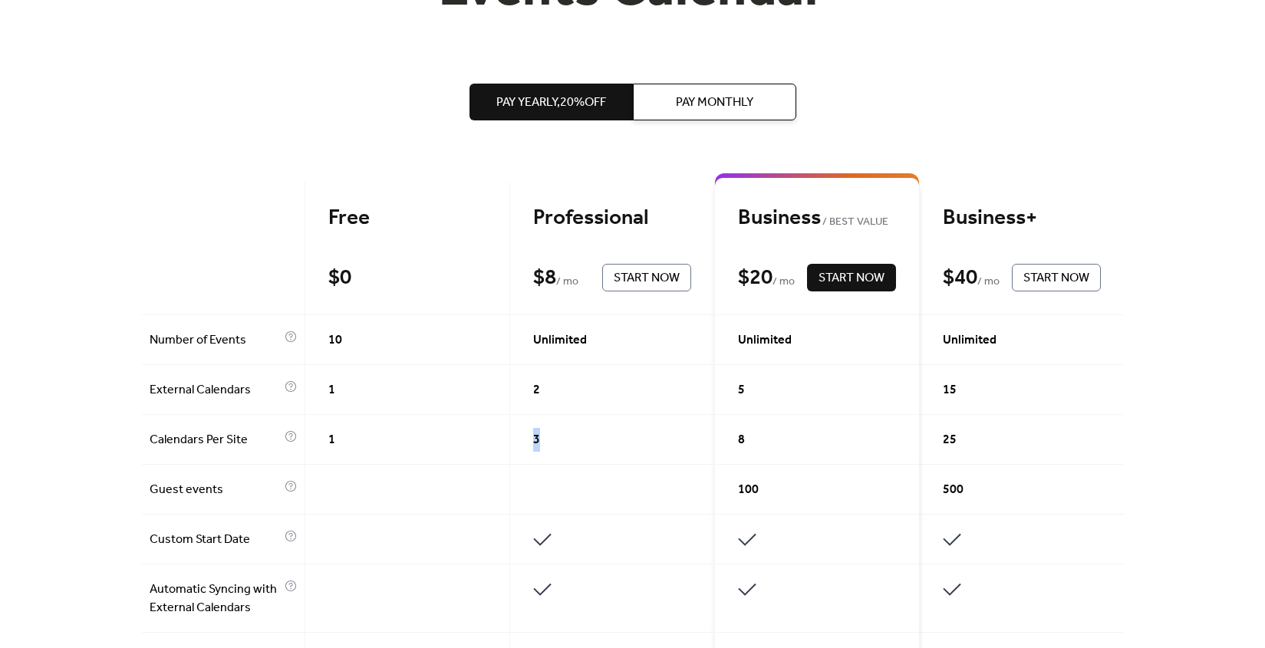
click at [530, 437] on div "3" at bounding box center [612, 440] width 205 height 50
click at [548, 437] on div "3" at bounding box center [612, 440] width 205 height 50
click at [458, 453] on div "1" at bounding box center [407, 440] width 205 height 50
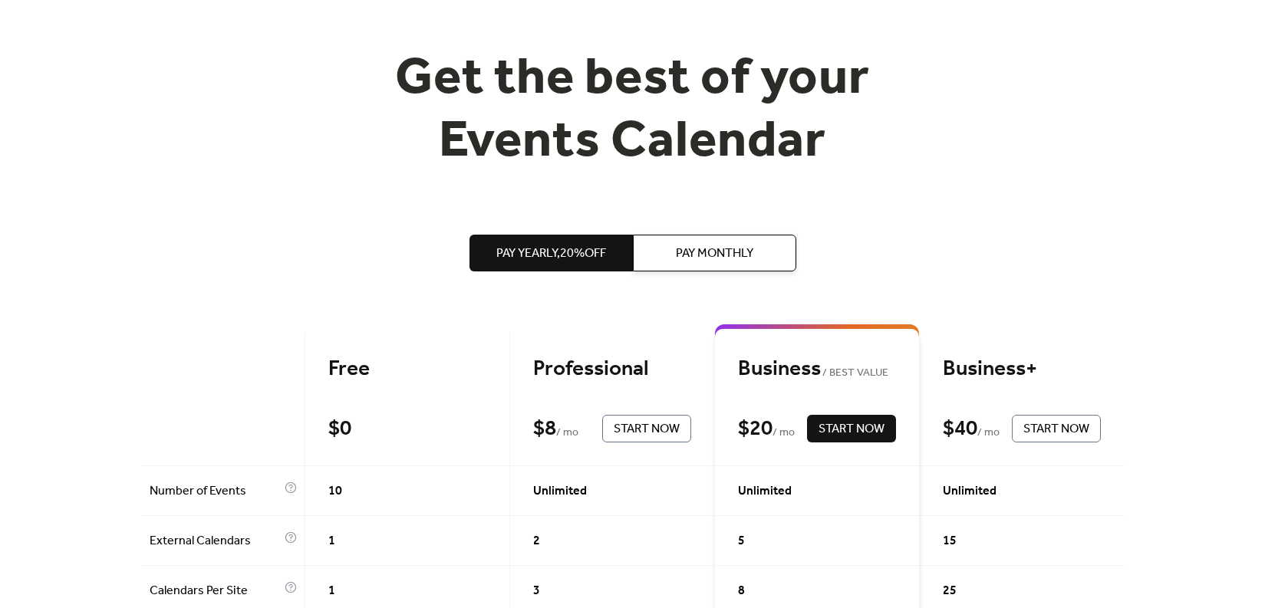
scroll to position [113, 0]
click at [762, 130] on h1 "Get the best of your Events Calendar" at bounding box center [632, 110] width 589 height 125
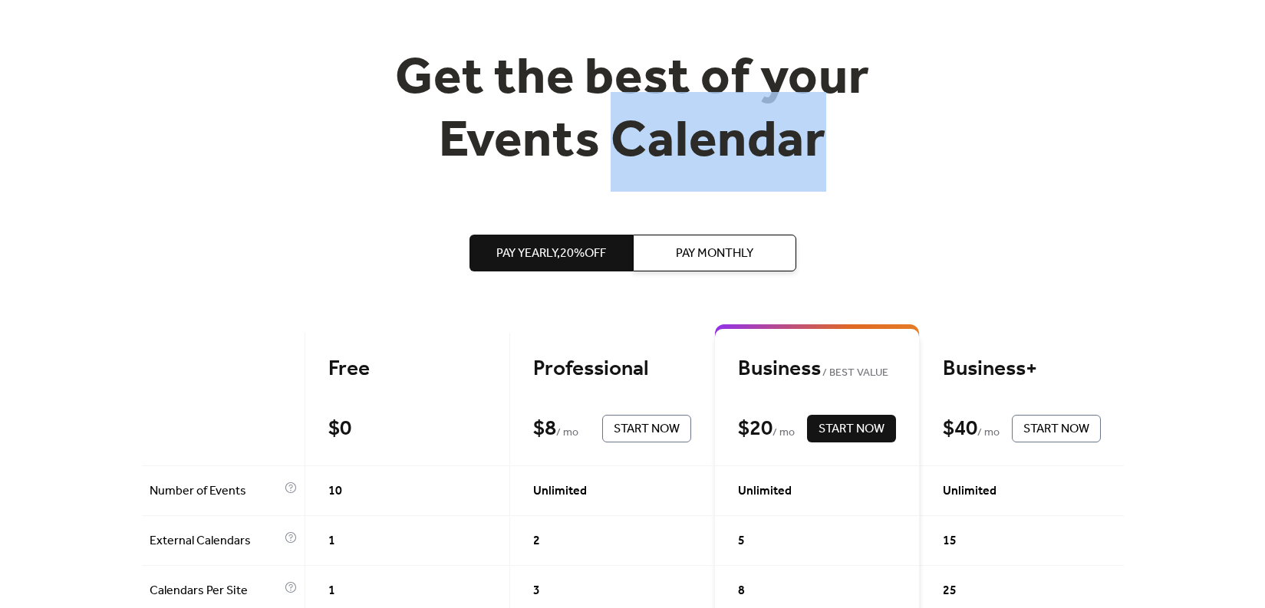
click at [762, 130] on h1 "Get the best of your Events Calendar" at bounding box center [632, 110] width 589 height 125
click at [793, 105] on h1 "Get the best of your Events Calendar" at bounding box center [632, 110] width 589 height 125
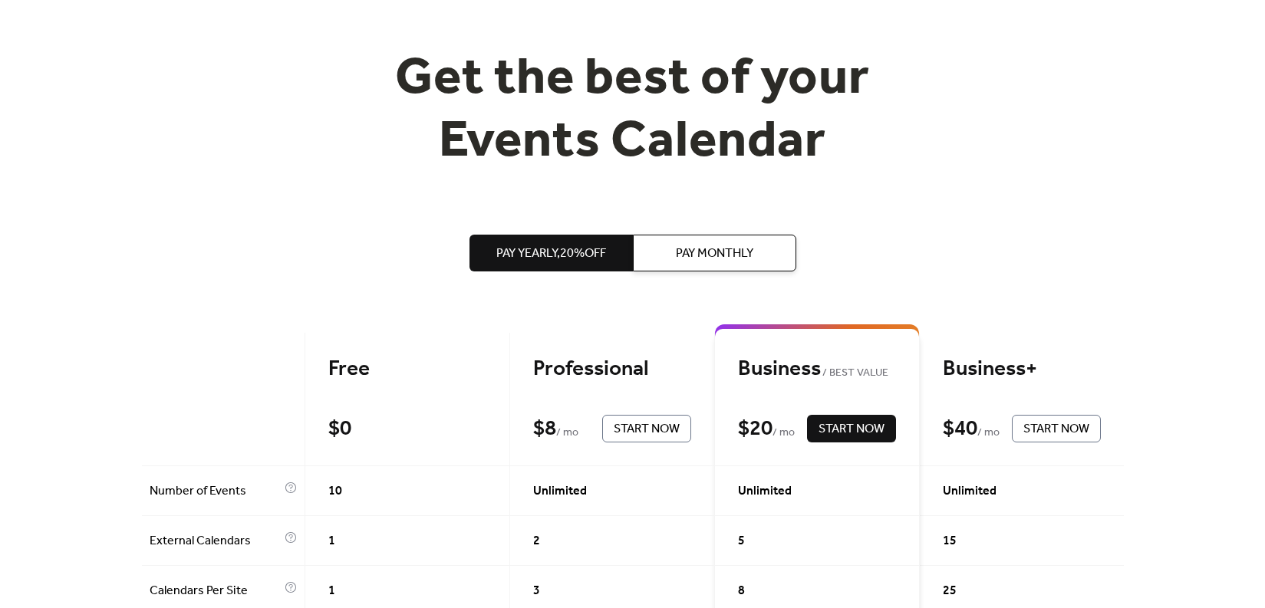
click at [965, 127] on div "Get the best of your Events Calendar" at bounding box center [633, 110] width 982 height 125
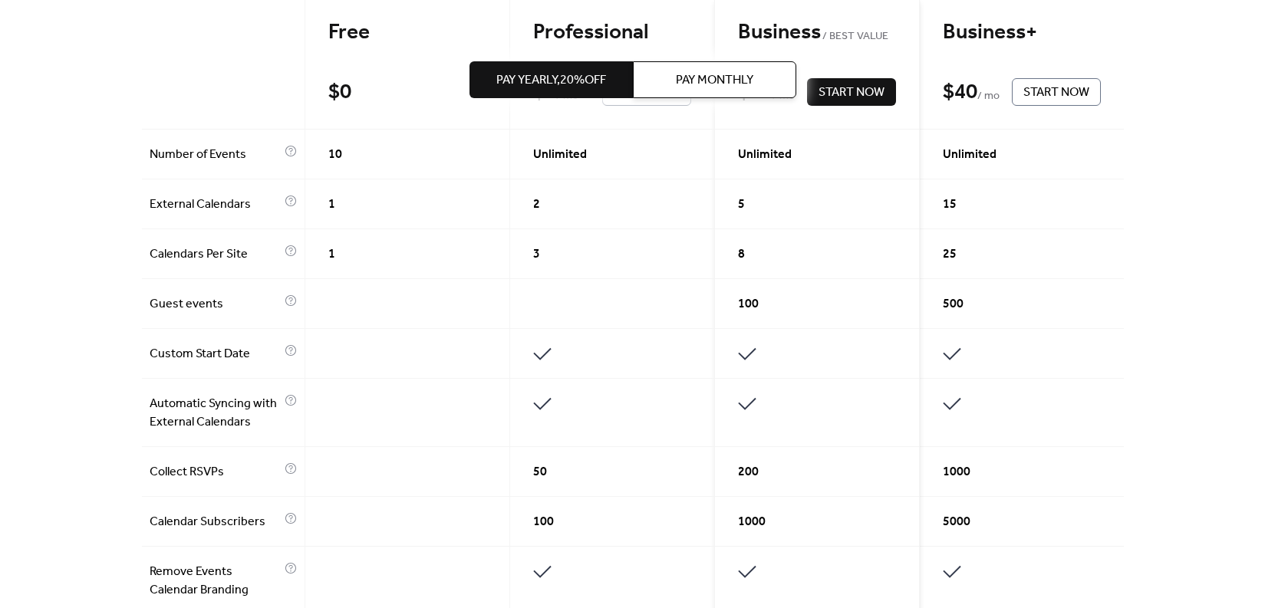
scroll to position [449, 0]
